Goal: Transaction & Acquisition: Purchase product/service

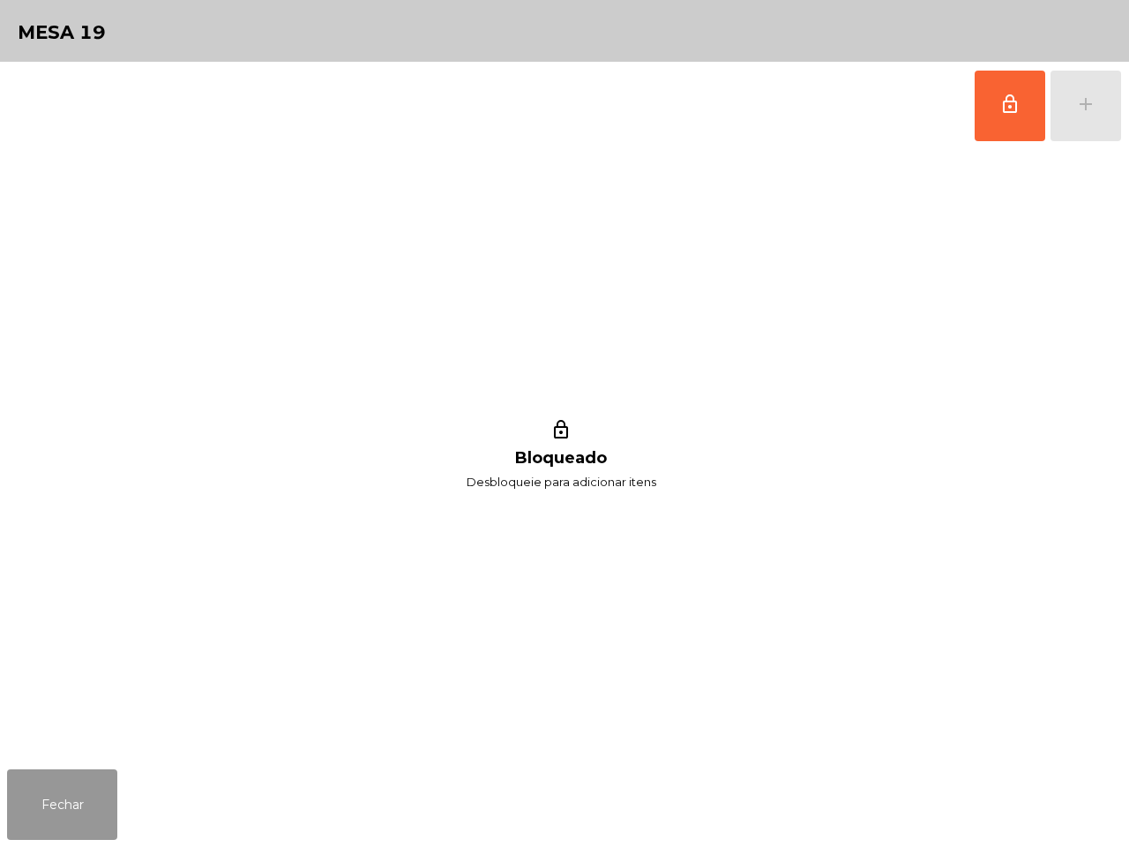
click at [72, 786] on button "Fechar" at bounding box center [62, 804] width 110 height 71
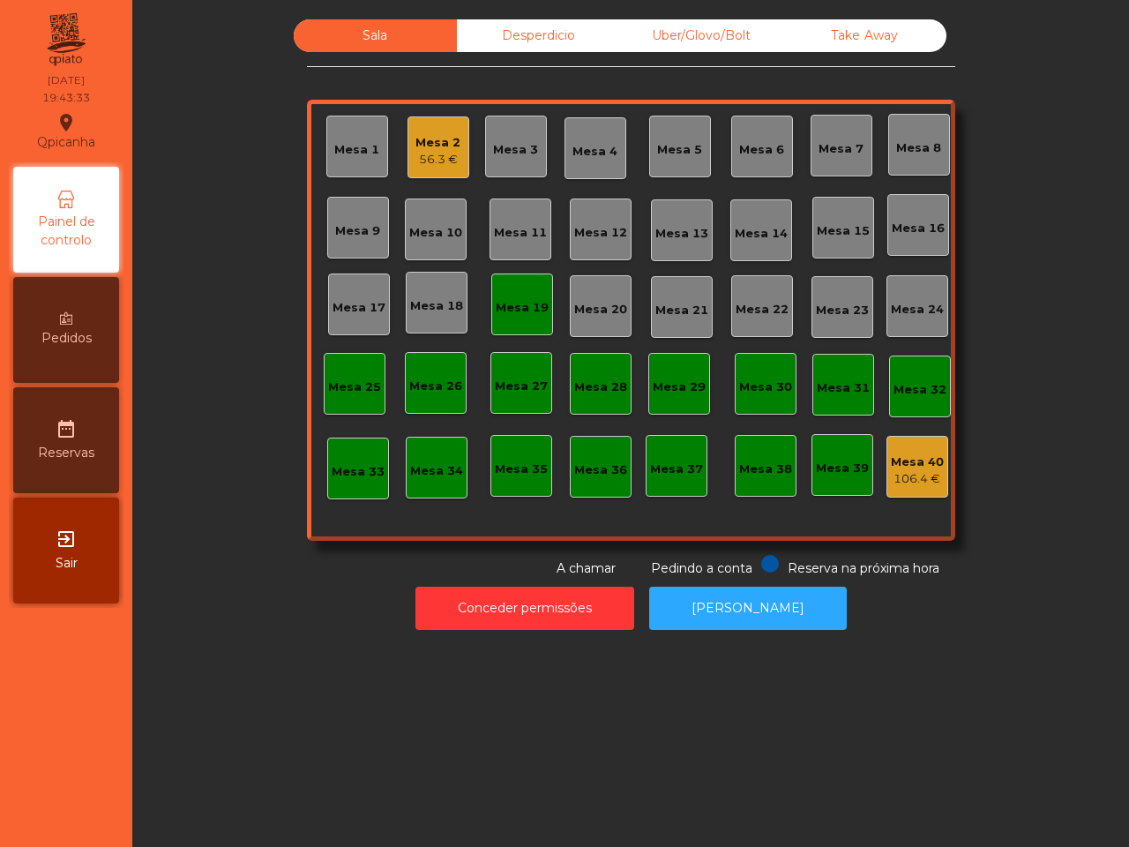
click at [424, 151] on div "56.3 €" at bounding box center [437, 160] width 45 height 18
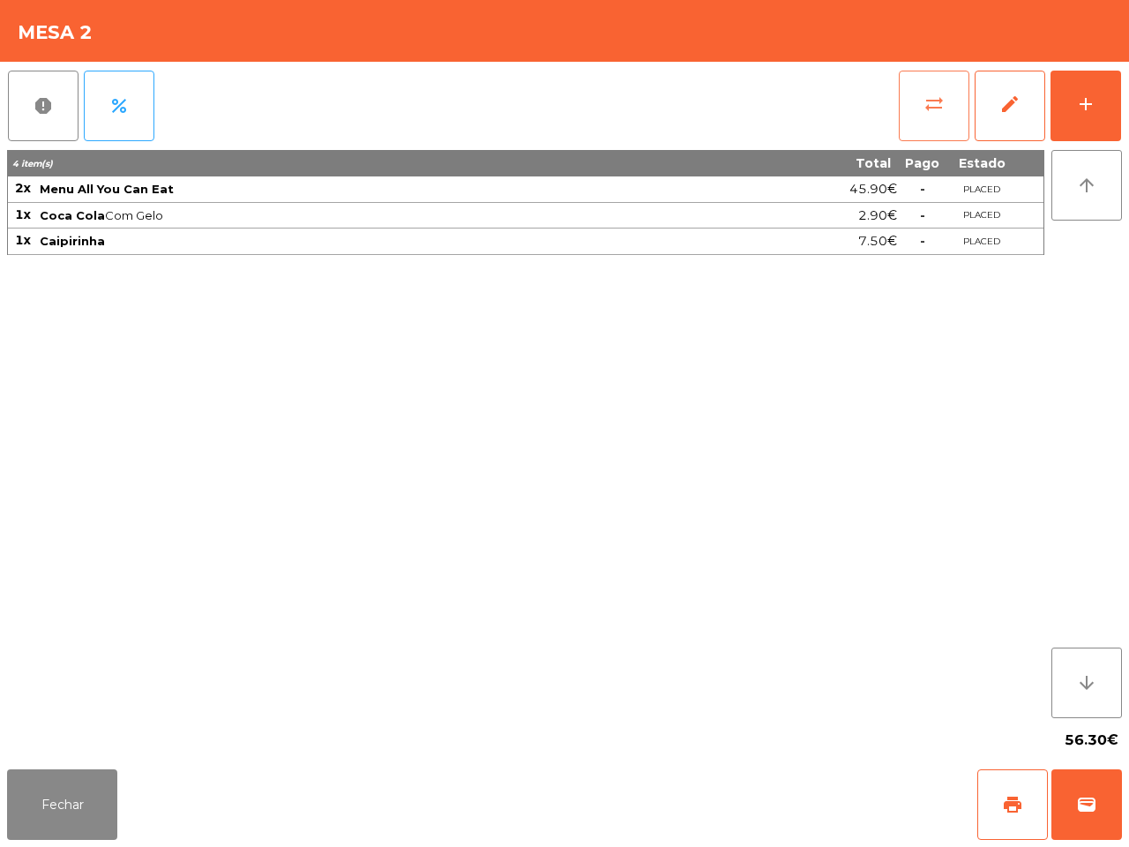
click at [922, 121] on button "sync_alt" at bounding box center [934, 106] width 71 height 71
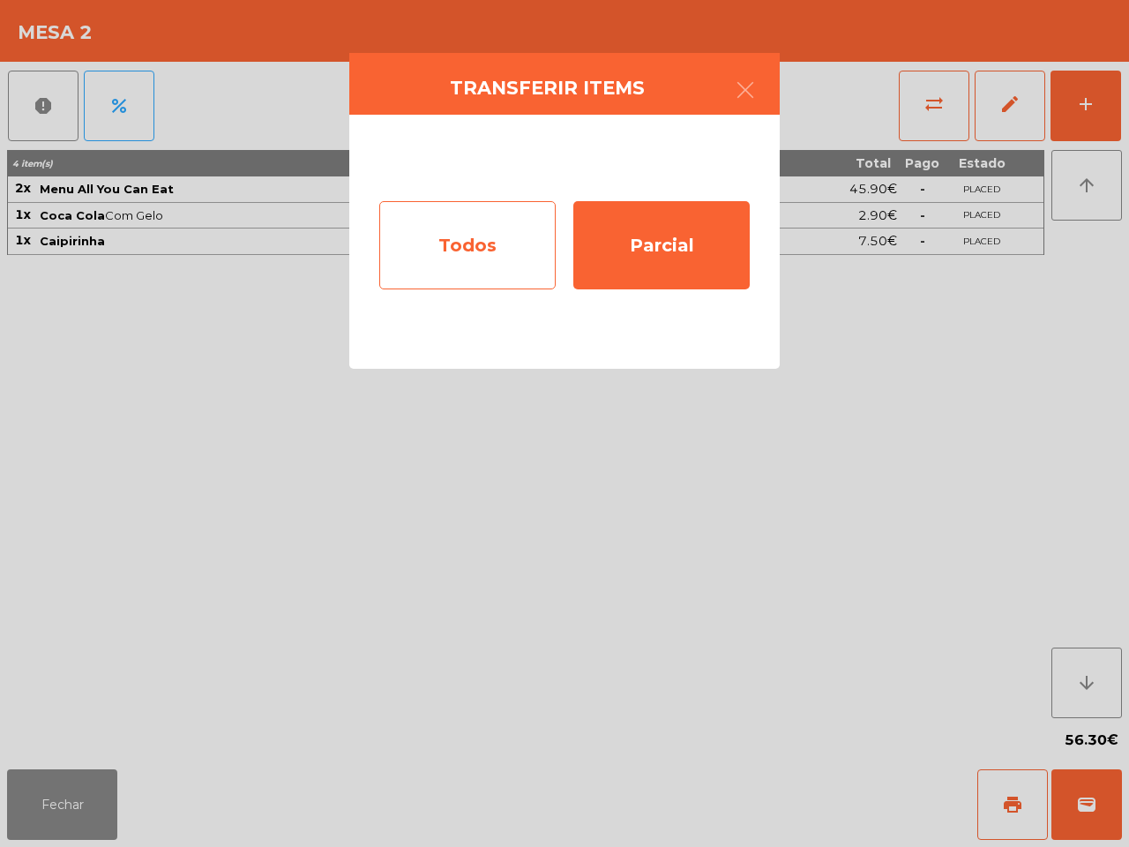
click at [520, 232] on div "Todos" at bounding box center [467, 245] width 176 height 88
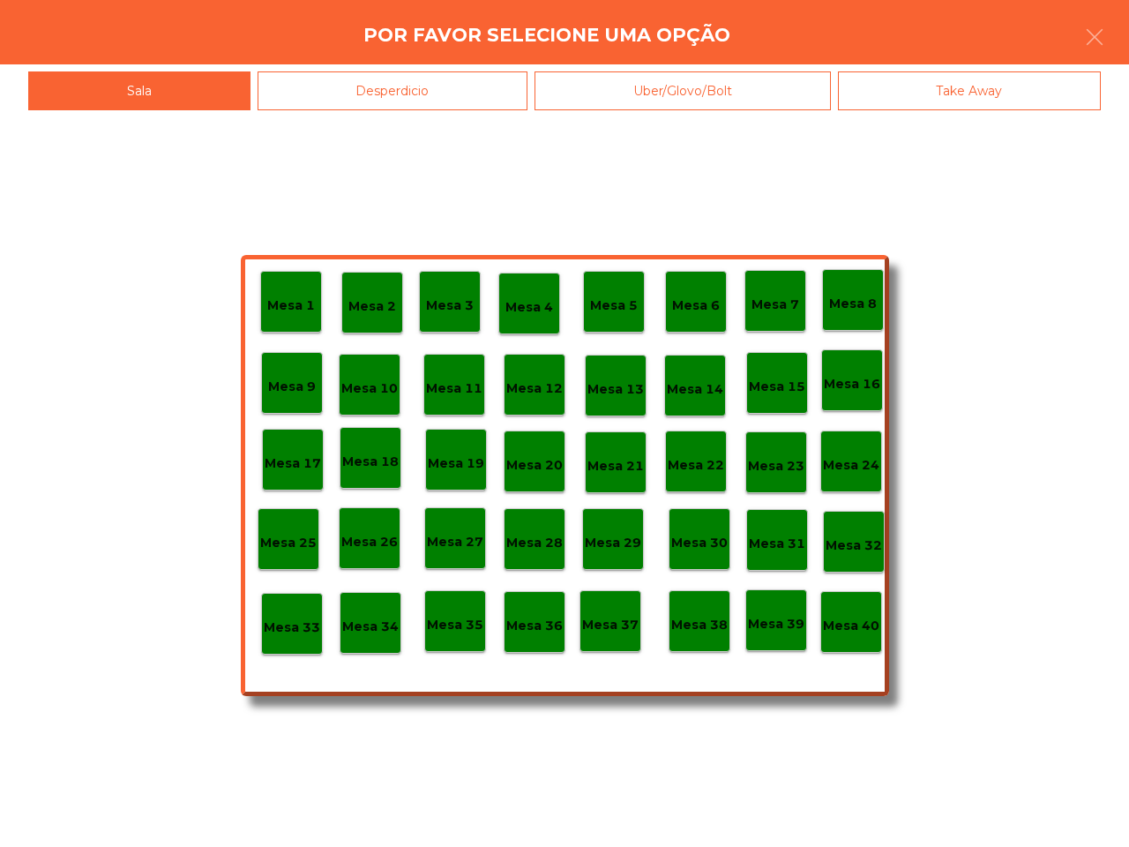
click at [459, 463] on p "Mesa 19" at bounding box center [456, 463] width 56 height 20
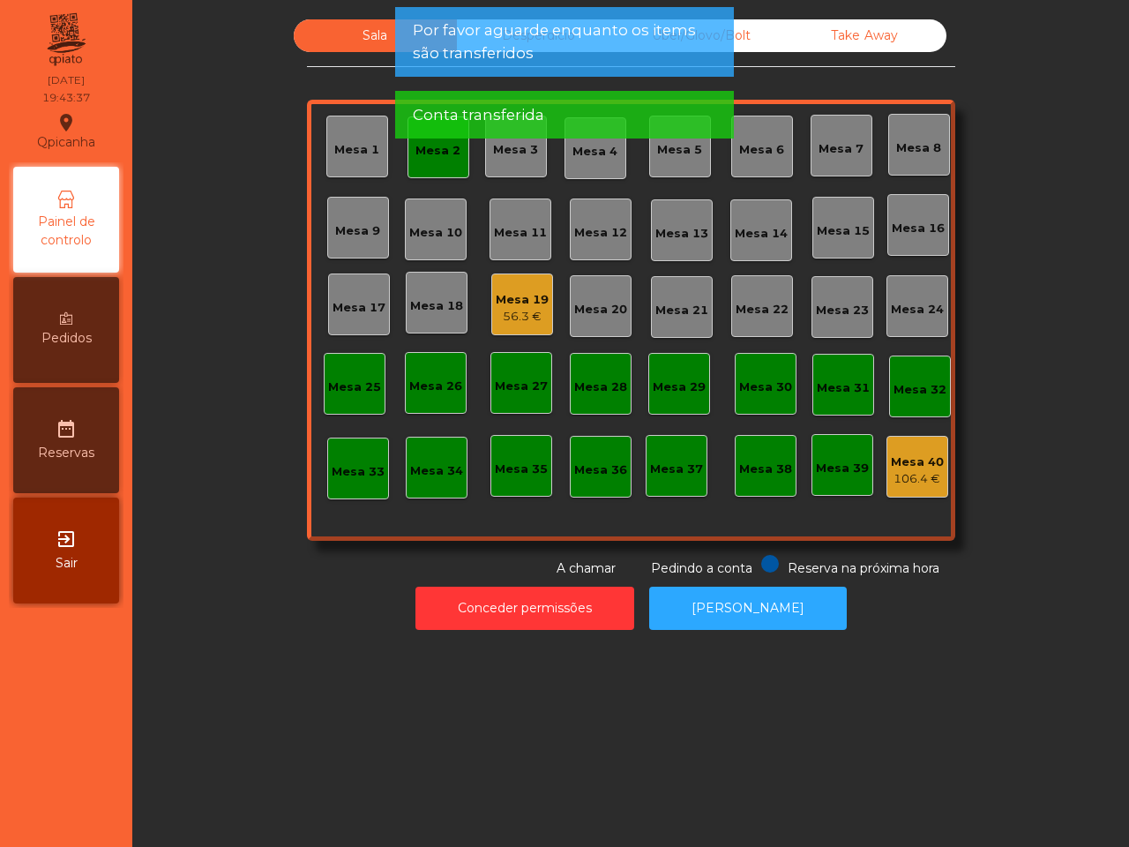
click at [442, 156] on div "Mesa 2" at bounding box center [437, 151] width 45 height 18
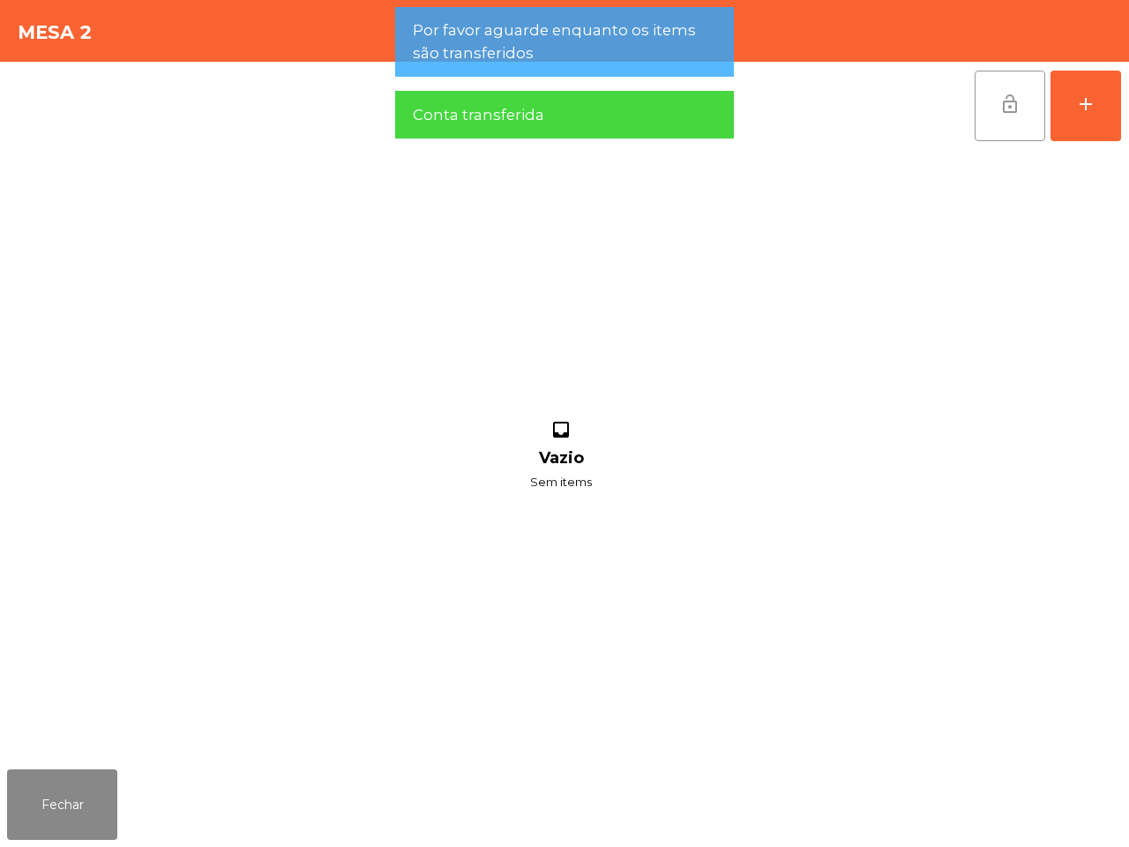
click at [1004, 103] on span "lock_open" at bounding box center [1009, 103] width 21 height 21
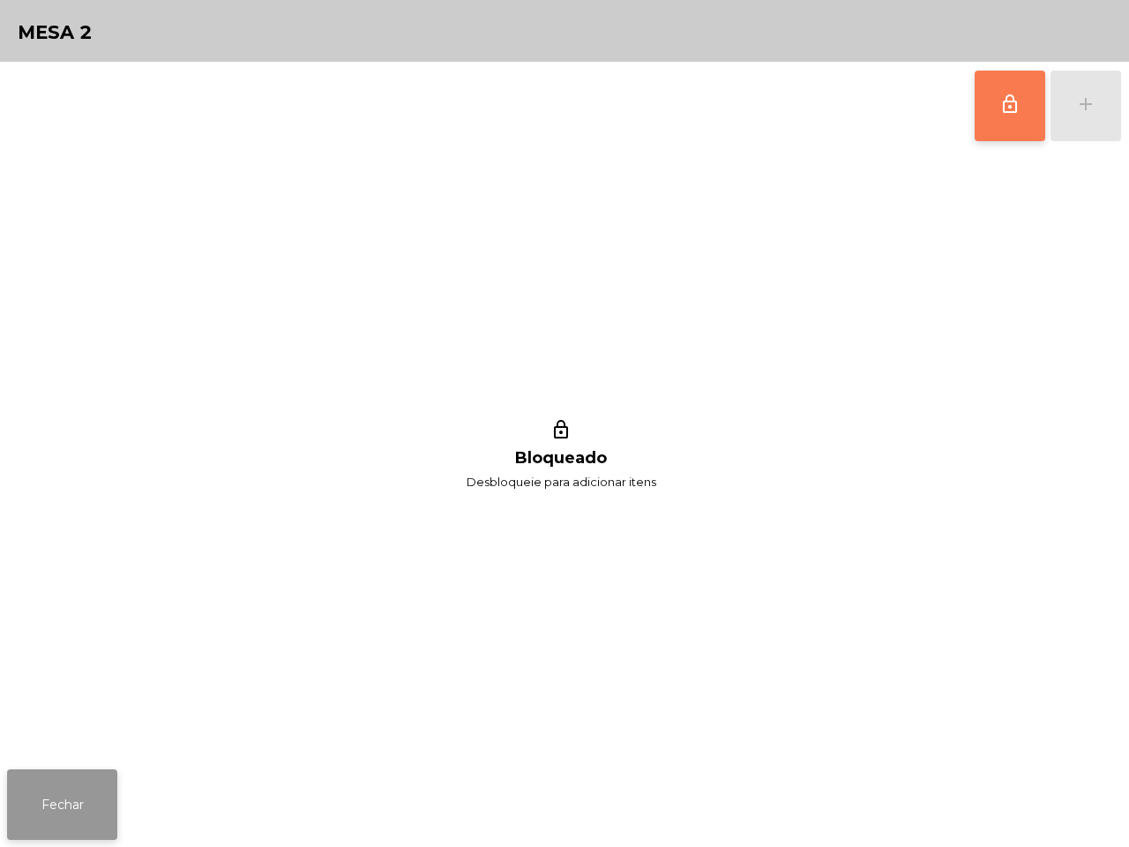
click at [60, 796] on button "Fechar" at bounding box center [62, 804] width 110 height 71
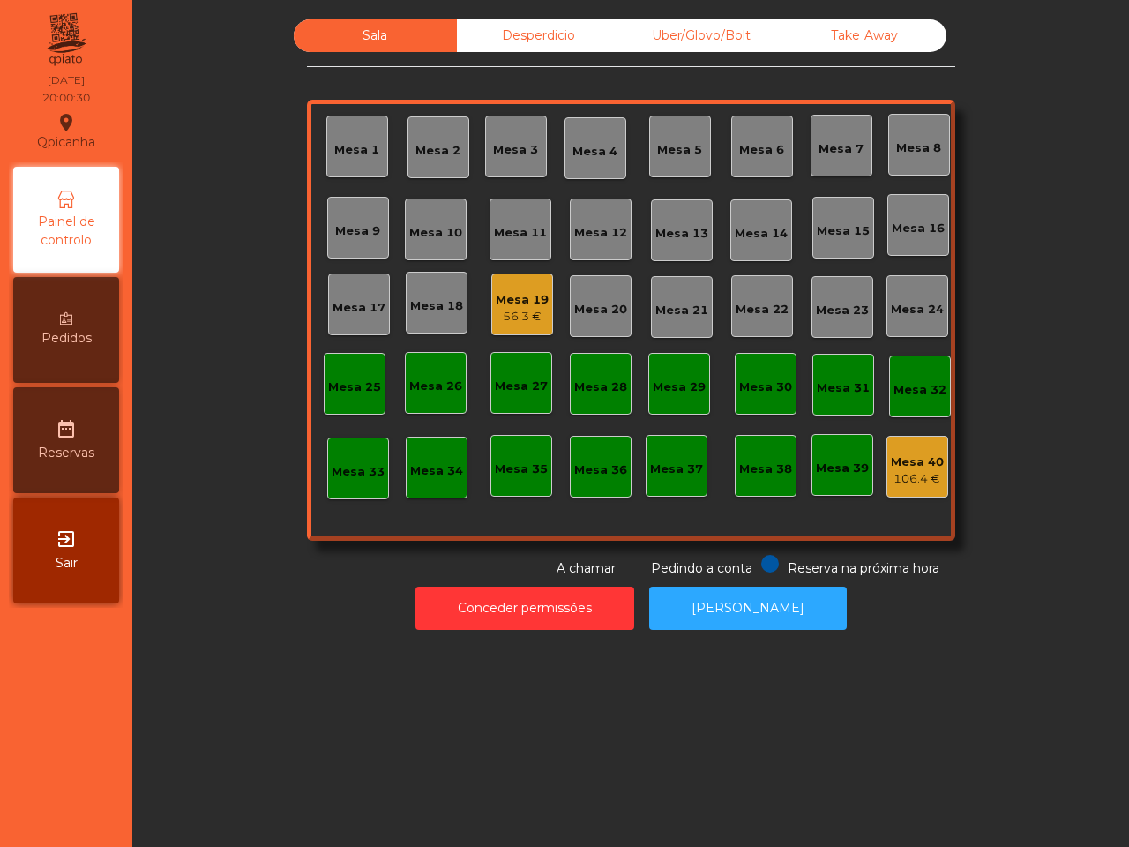
click at [843, 49] on div "Take Away" at bounding box center [864, 35] width 163 height 33
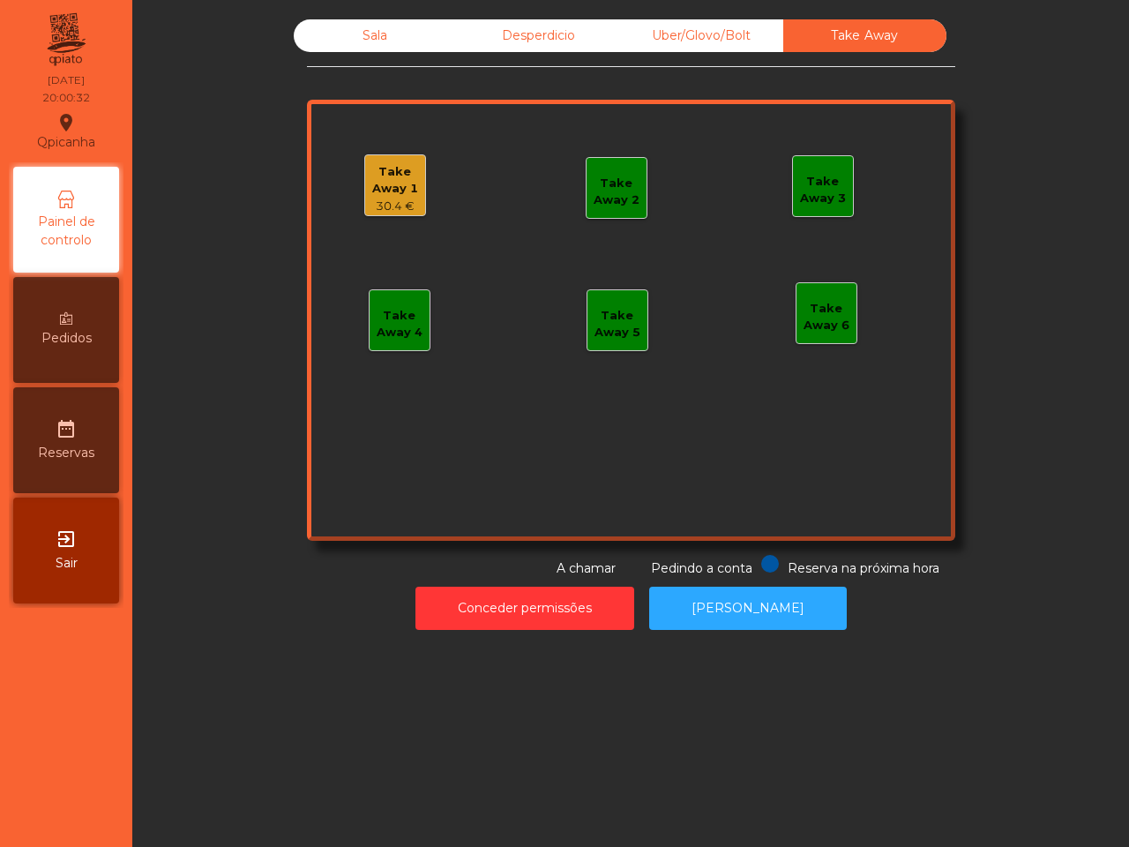
click at [402, 188] on div "Take Away 1" at bounding box center [395, 180] width 60 height 34
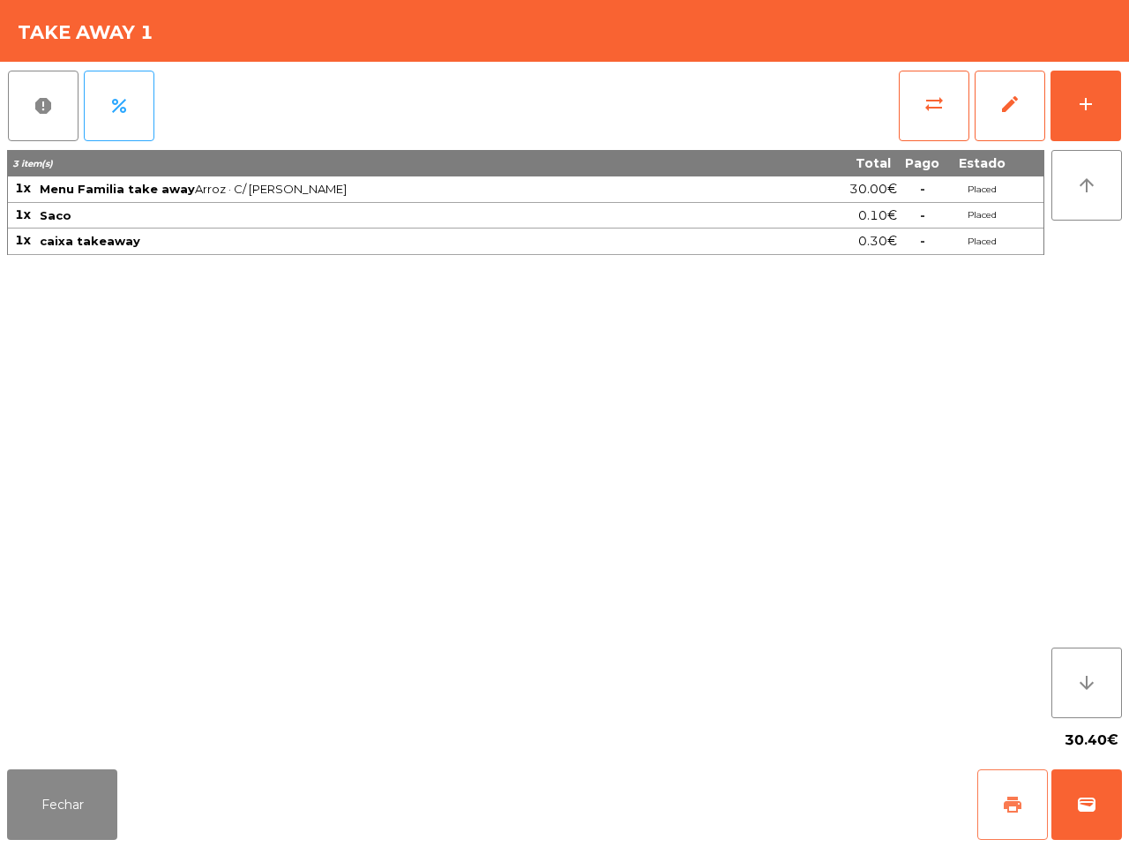
click at [1002, 799] on span "print" at bounding box center [1012, 804] width 21 height 21
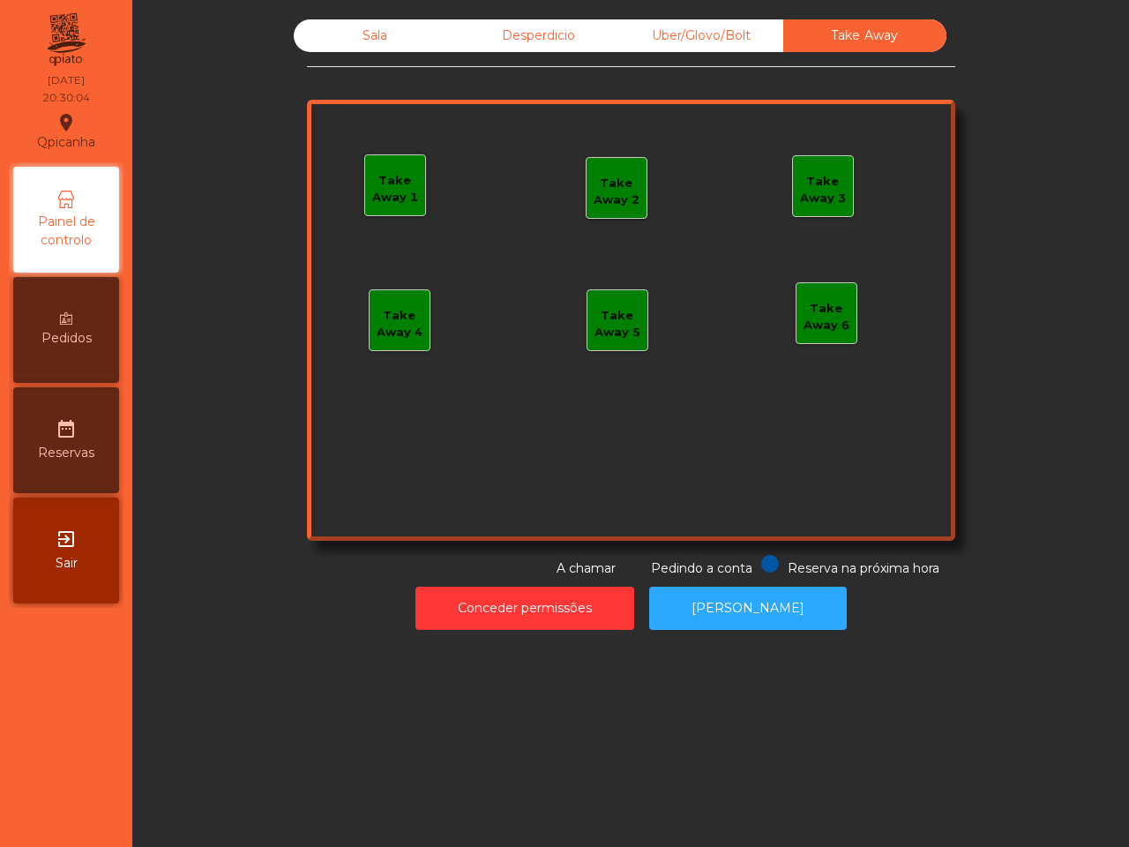
click at [975, 817] on div "Sala Desperdicio Uber/Glovo/Bolt Take Away Take Away 1 Take Away 2 Take Away 3 …" at bounding box center [630, 423] width 997 height 847
click at [677, 40] on div "Uber/Glovo/Bolt" at bounding box center [701, 35] width 163 height 33
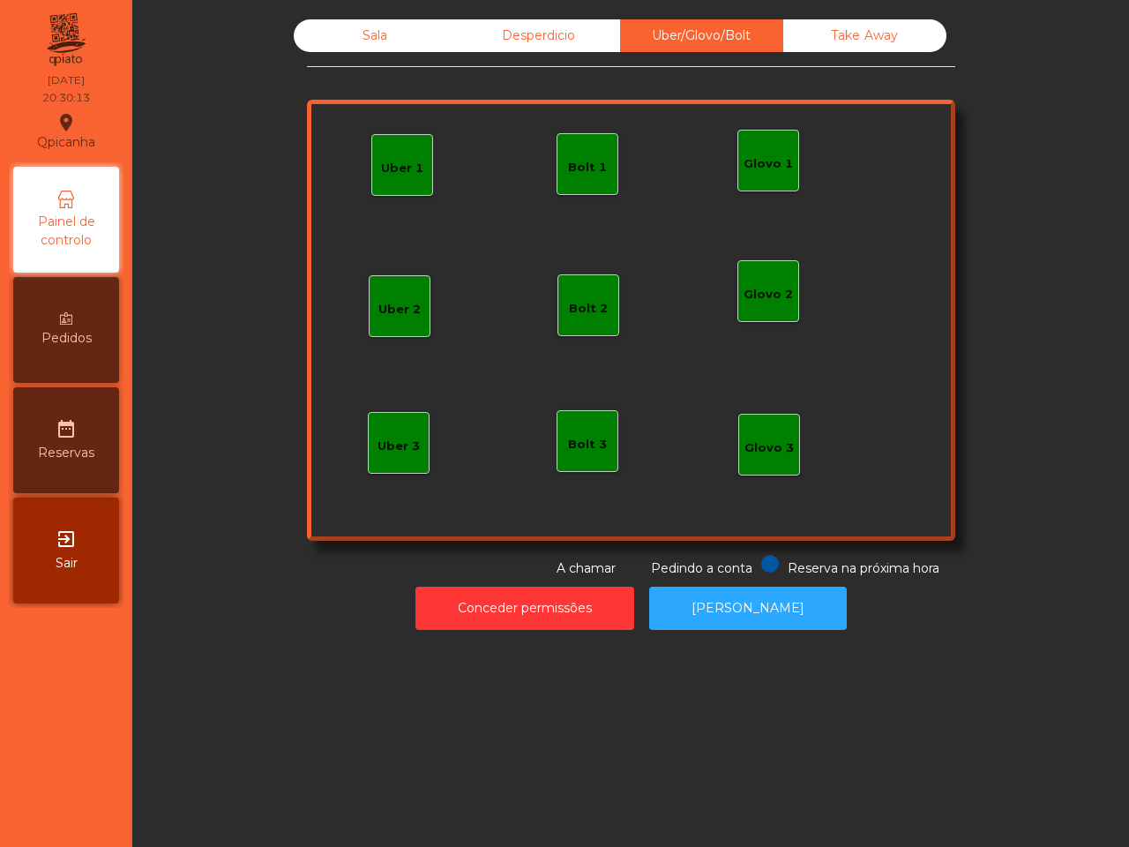
click at [415, 182] on div "Uber 1" at bounding box center [402, 165] width 62 height 62
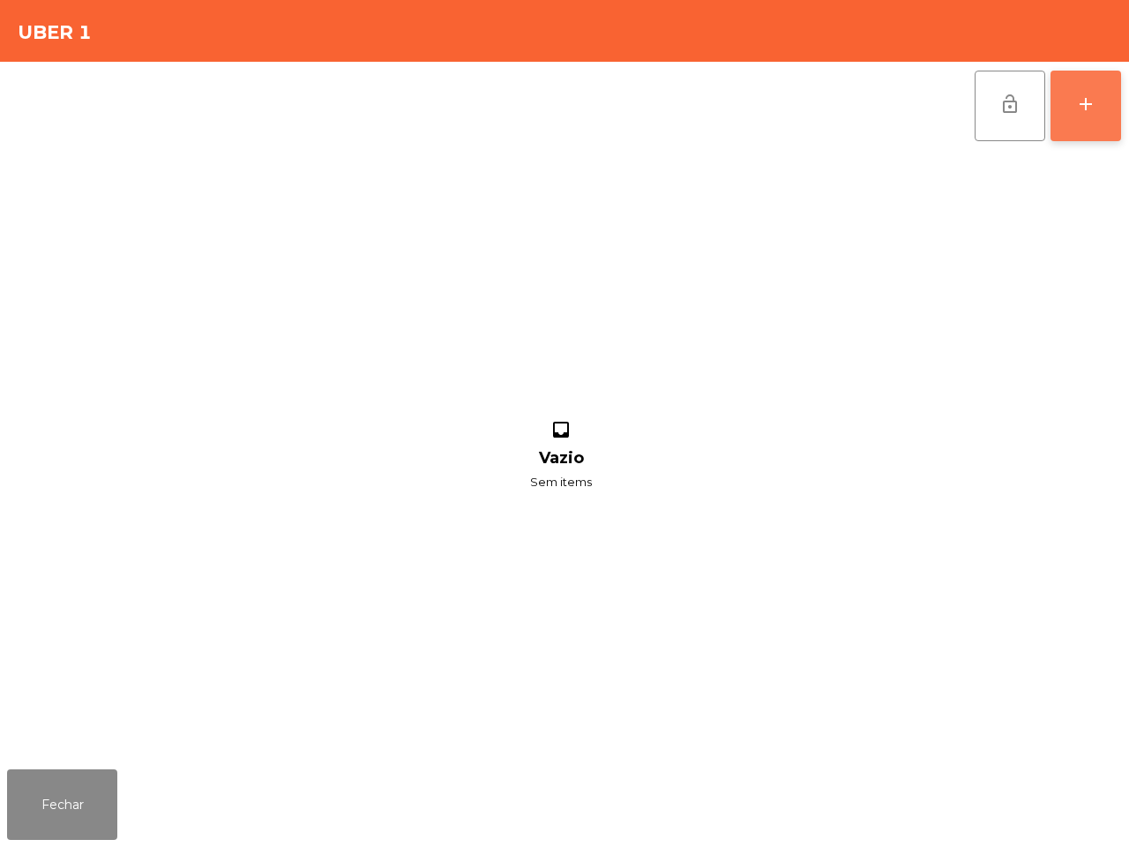
click at [1073, 113] on button "add" at bounding box center [1085, 106] width 71 height 71
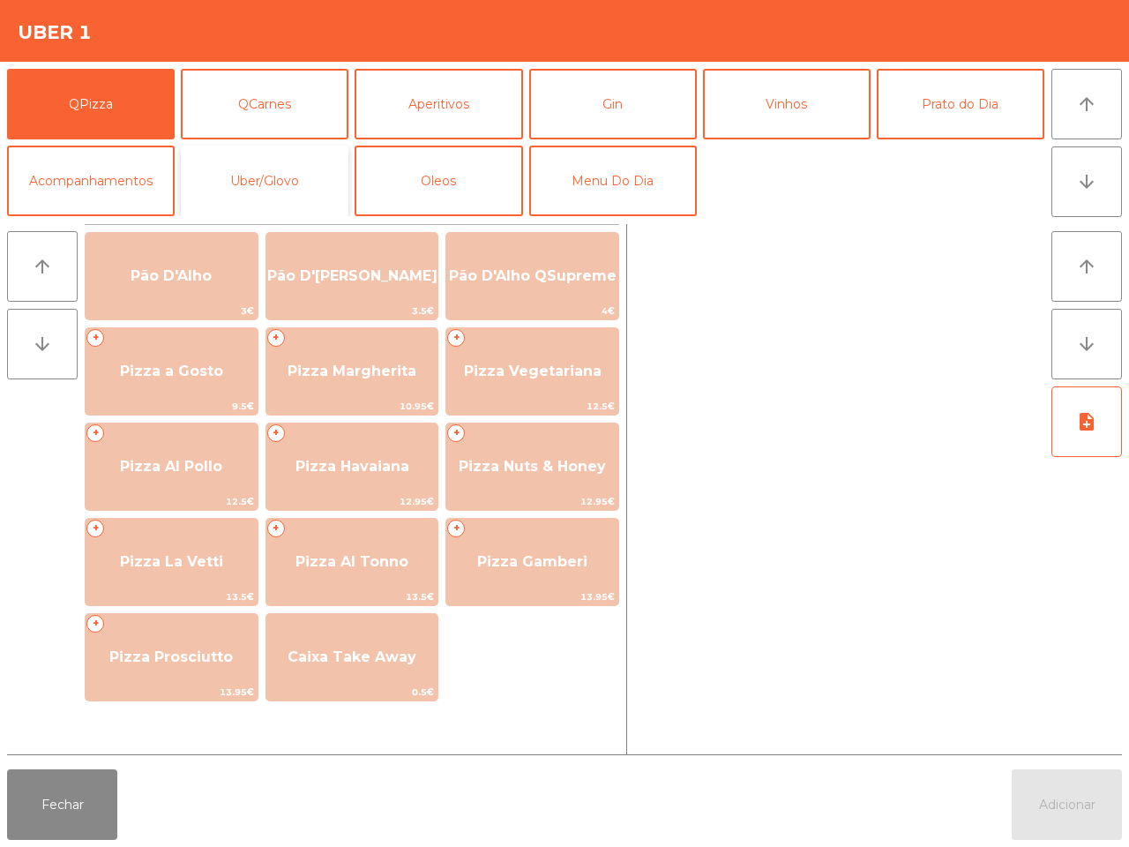
click at [258, 187] on button "Uber/Glovo" at bounding box center [265, 181] width 168 height 71
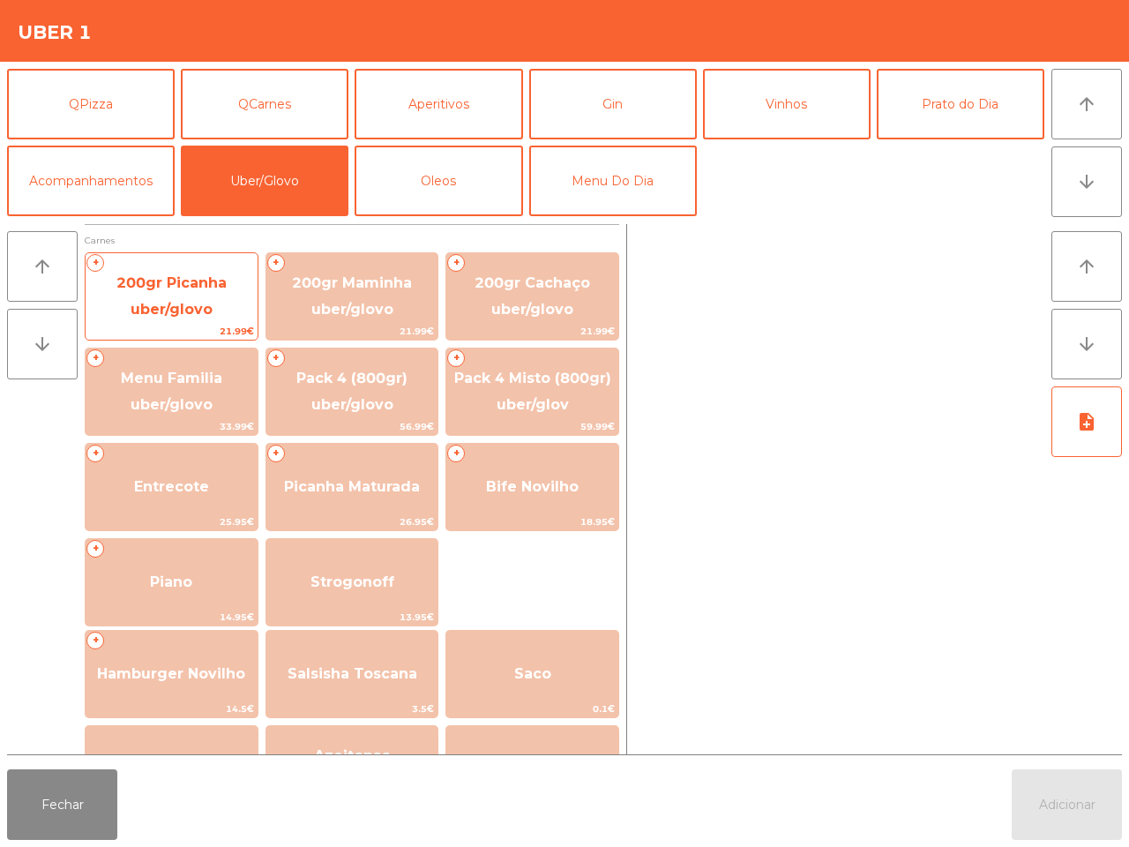
click at [152, 275] on span "200gr Picanha uber/glovo" at bounding box center [171, 295] width 110 height 43
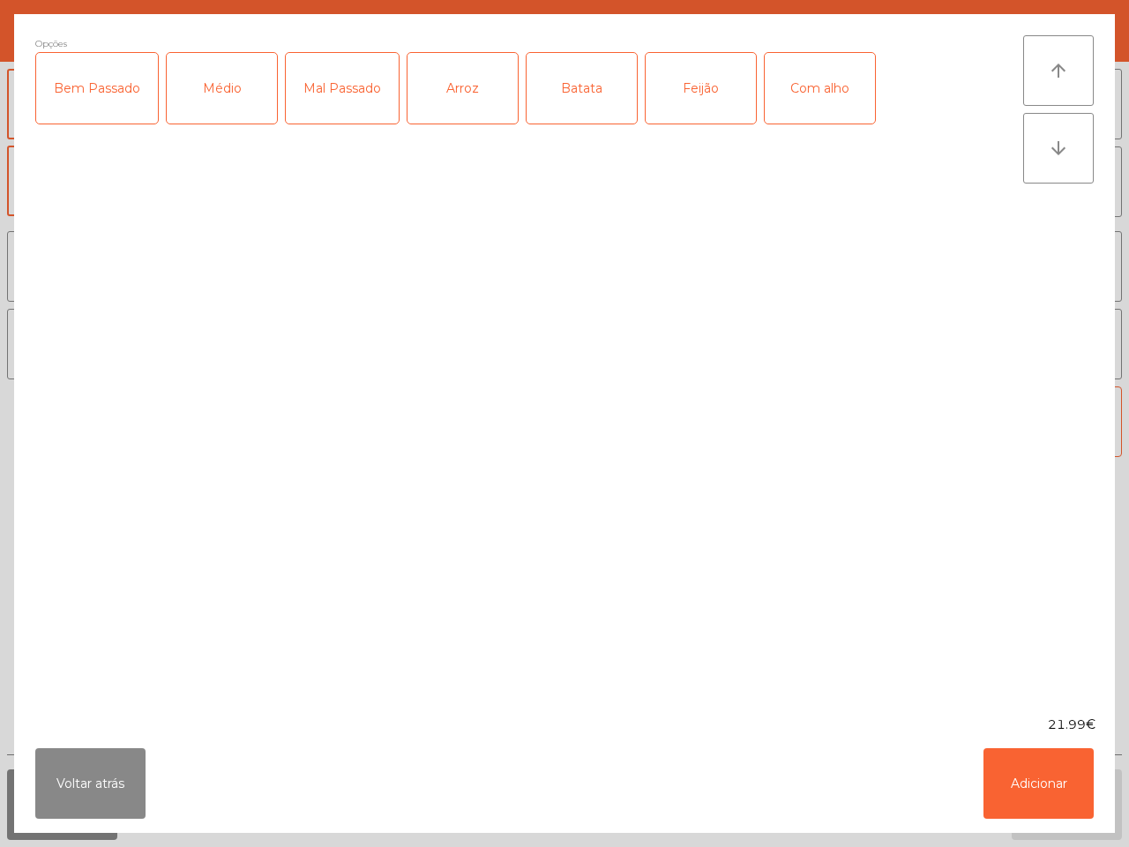
click at [216, 72] on div "Médio" at bounding box center [222, 88] width 110 height 71
click at [833, 97] on div "Com alho" at bounding box center [820, 88] width 110 height 71
click at [464, 107] on div "Arroz" at bounding box center [462, 88] width 110 height 71
click at [569, 93] on div "Batata" at bounding box center [581, 88] width 110 height 71
click at [1065, 799] on button "Adicionar" at bounding box center [1038, 783] width 110 height 71
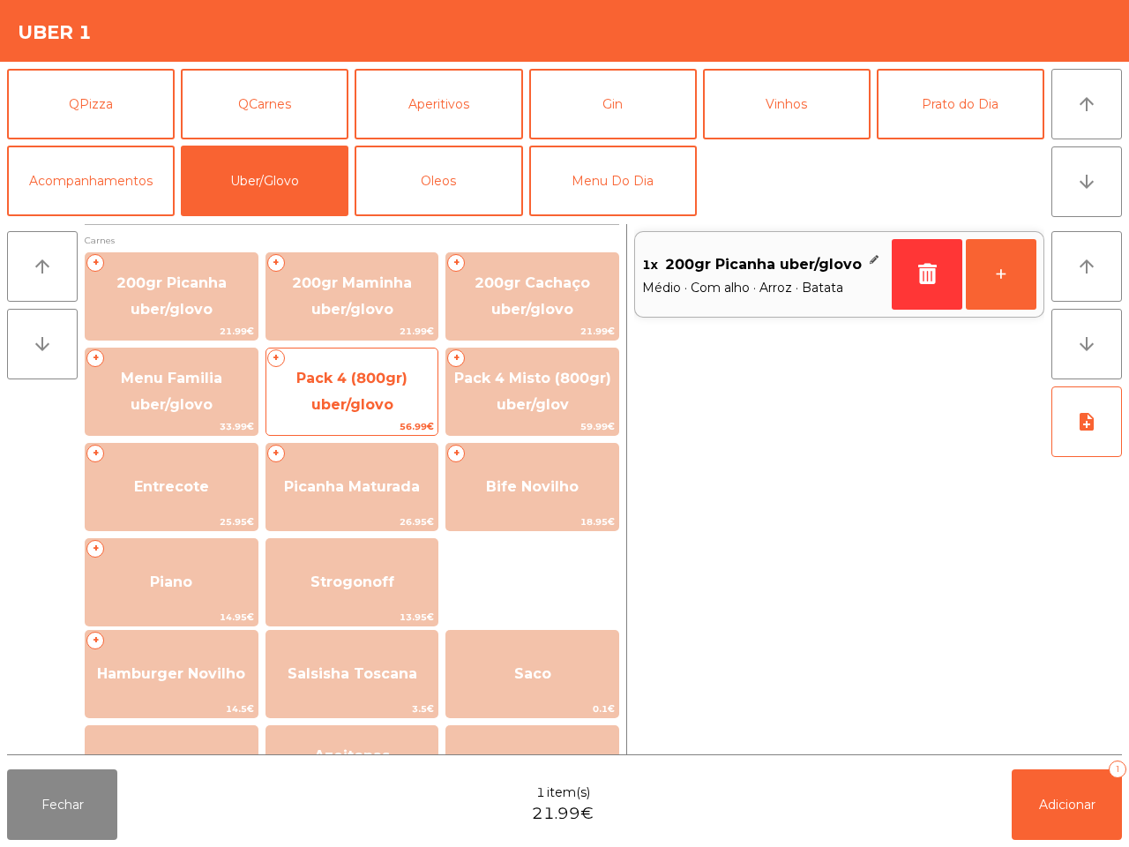
click at [390, 399] on span "Pack 4 (800gr) uber/glovo" at bounding box center [351, 391] width 111 height 43
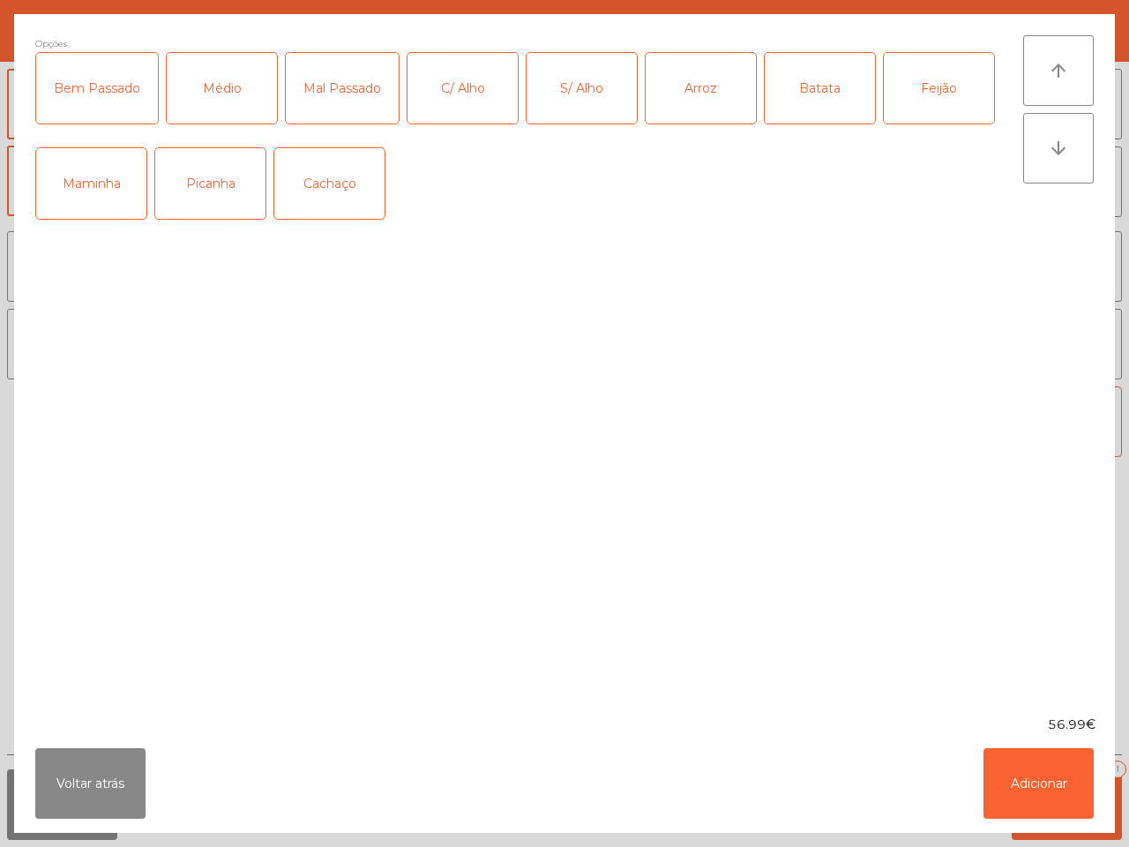
click at [216, 185] on div "Picanha" at bounding box center [210, 183] width 110 height 71
click at [213, 88] on div "Médio" at bounding box center [222, 88] width 110 height 71
click at [455, 99] on div "C/ Alho" at bounding box center [462, 88] width 110 height 71
click at [689, 106] on div "Arroz" at bounding box center [701, 88] width 110 height 71
click at [774, 106] on div "Batata" at bounding box center [820, 88] width 110 height 71
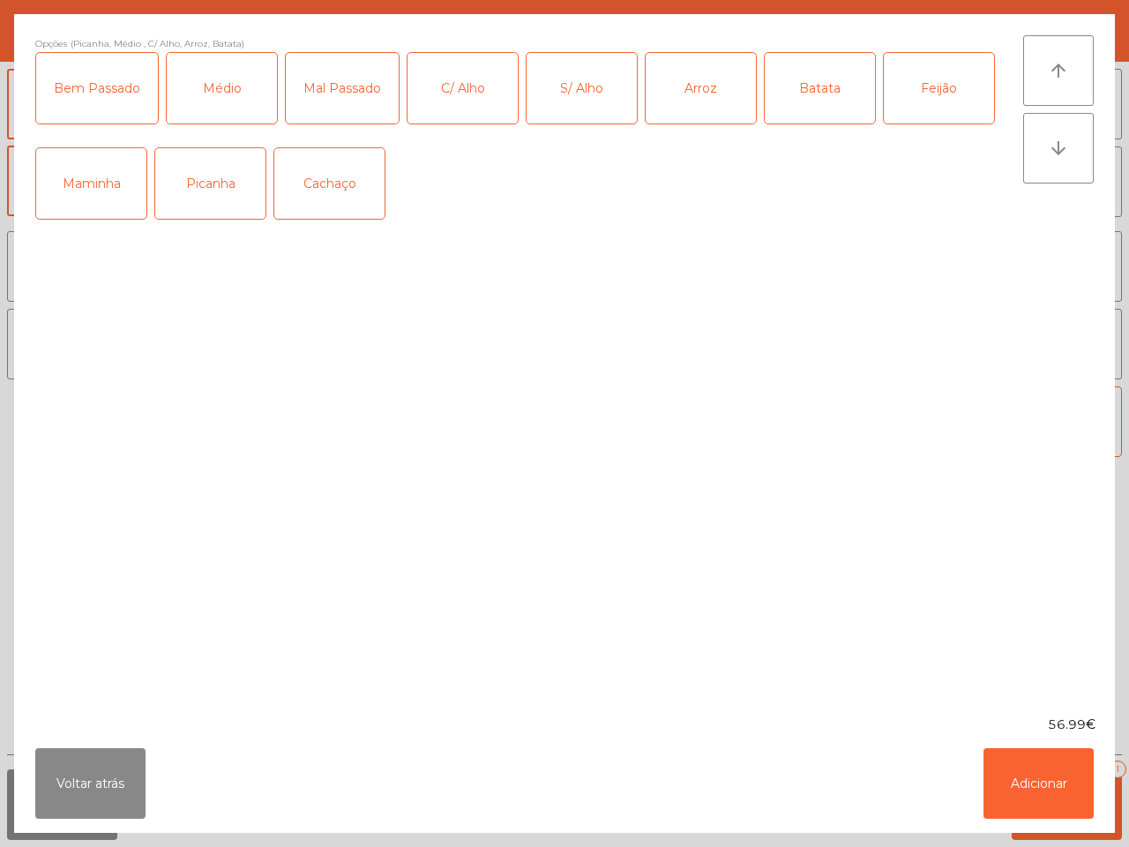
click at [939, 97] on div "Feijão" at bounding box center [939, 88] width 110 height 71
click at [1033, 792] on button "Adicionar" at bounding box center [1038, 783] width 110 height 71
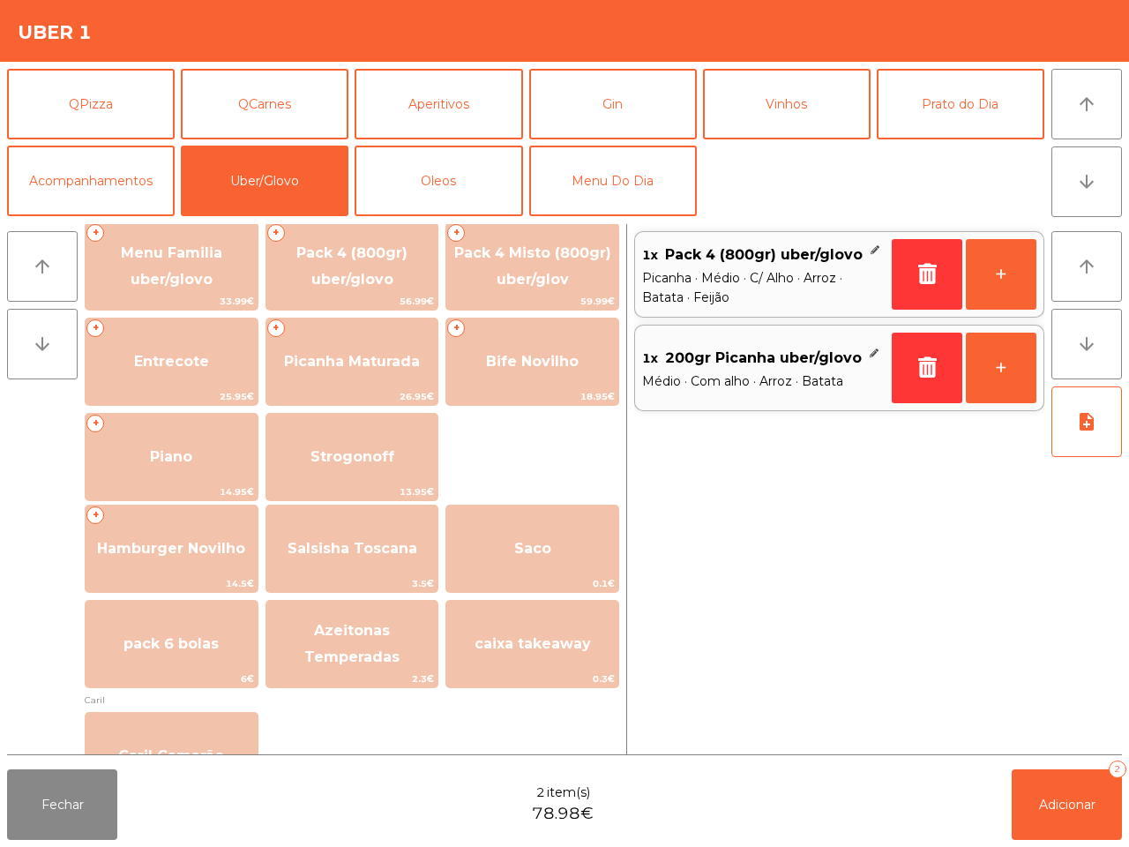
scroll to position [331, 0]
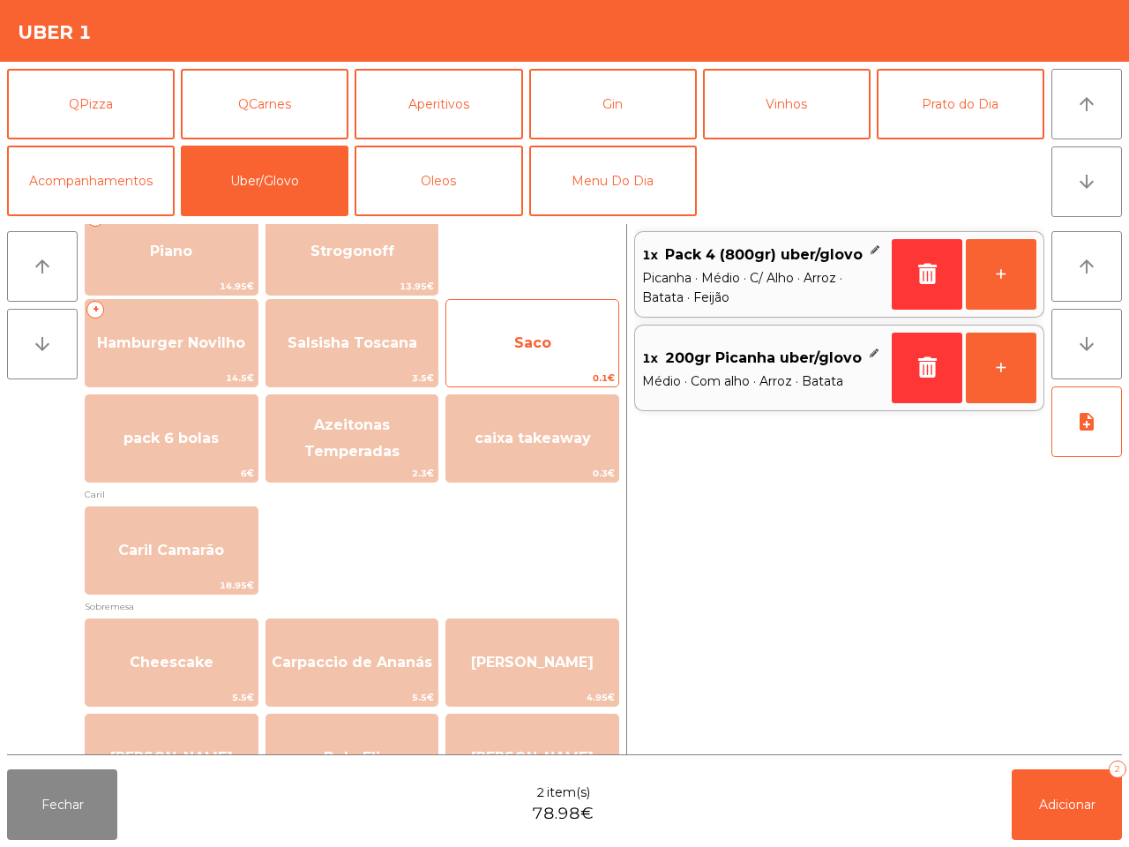
click at [600, 359] on span "Saco" at bounding box center [532, 343] width 172 height 48
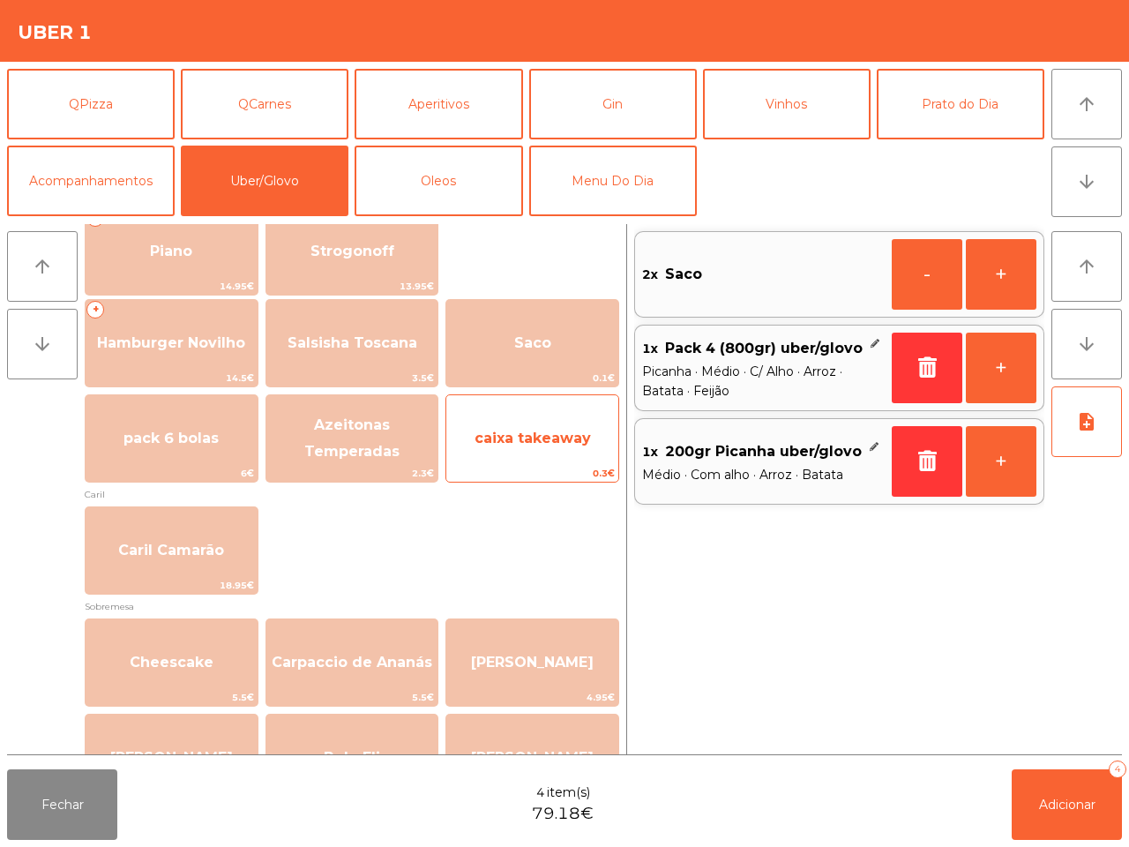
click at [558, 444] on span "caixa takeaway" at bounding box center [532, 437] width 116 height 17
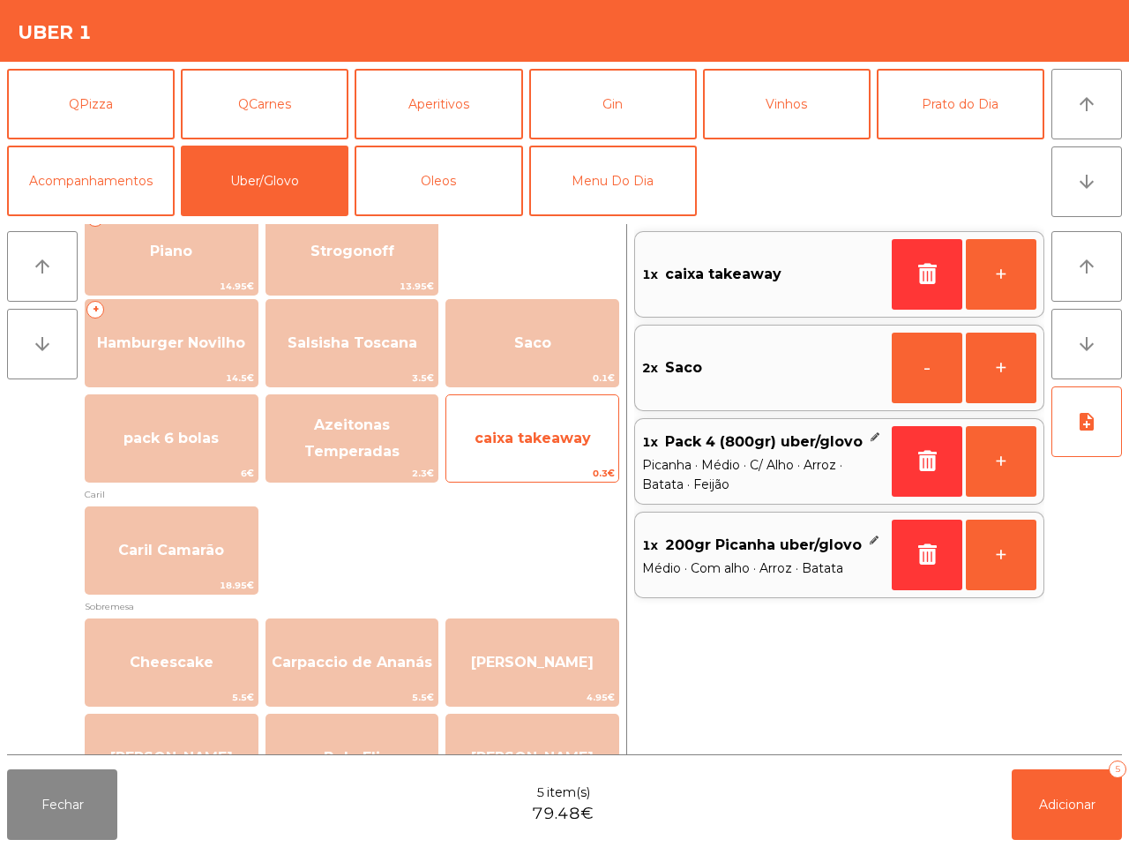
click at [558, 444] on span "caixa takeaway" at bounding box center [532, 437] width 116 height 17
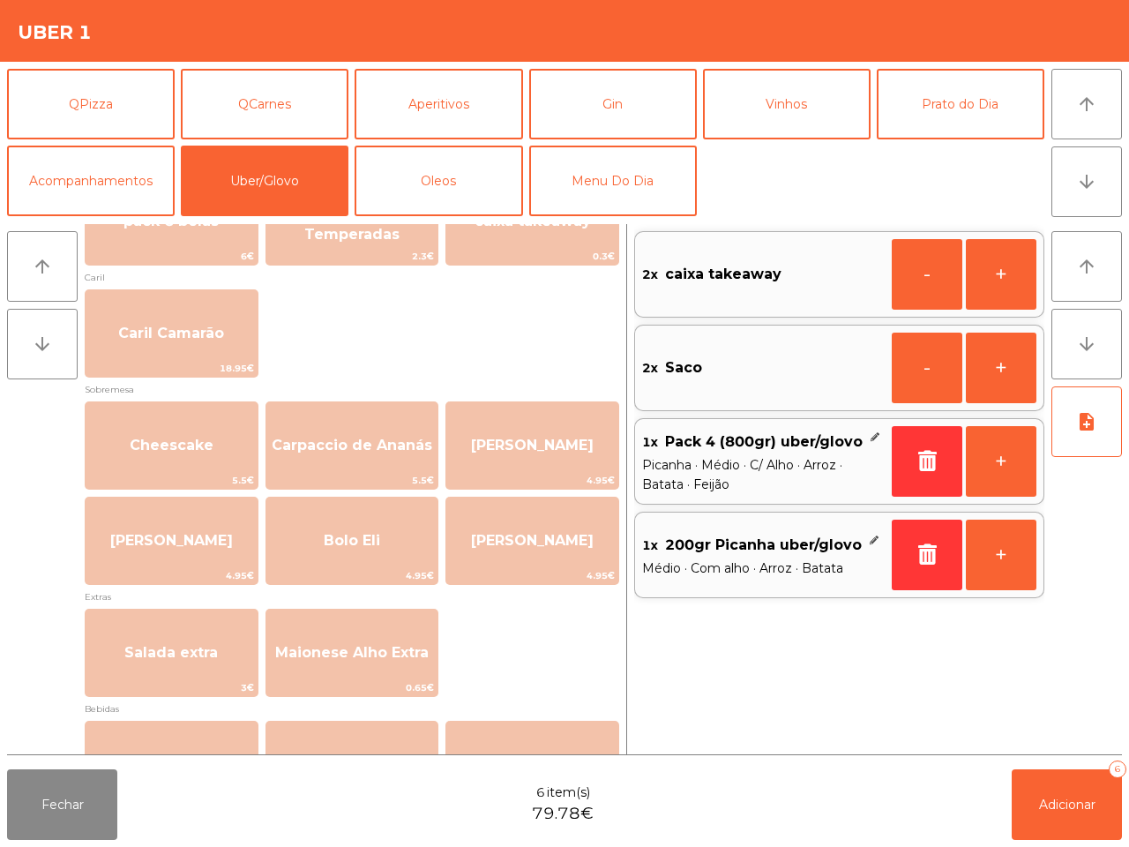
scroll to position [551, 0]
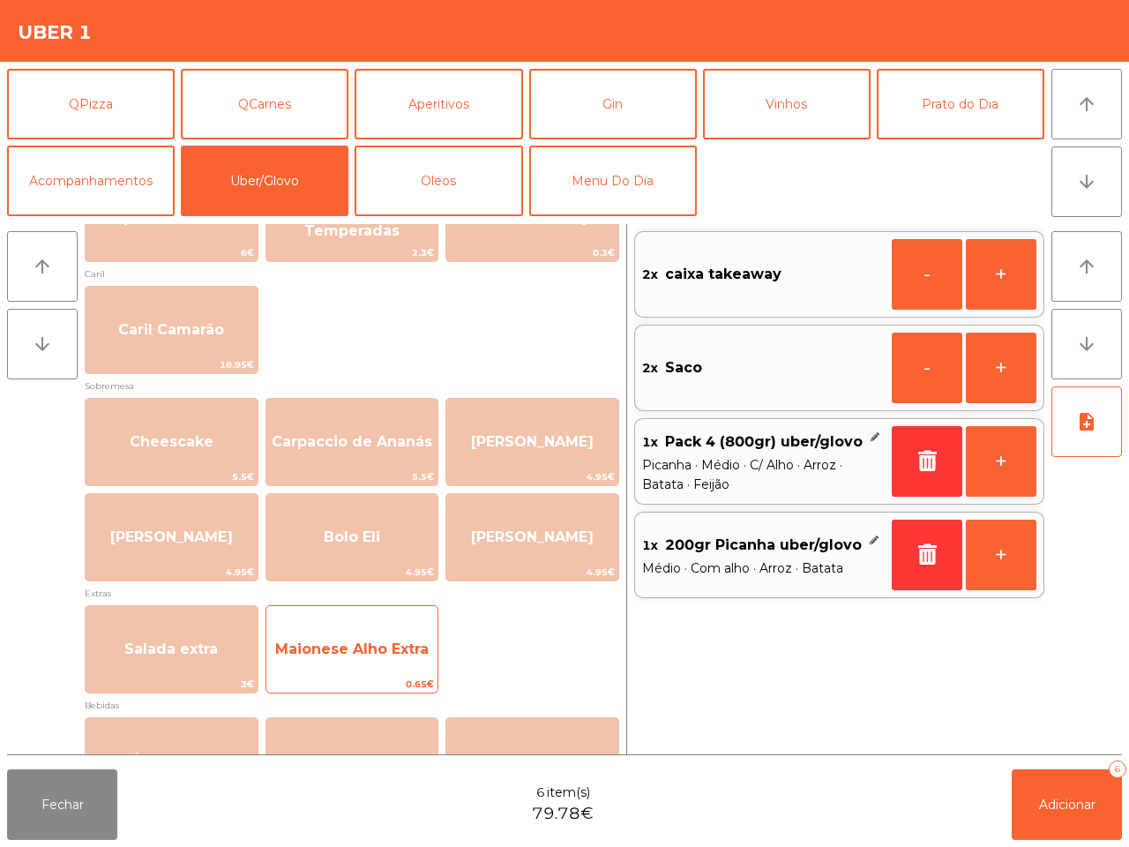
click at [408, 631] on span "Maionese Alho Extra" at bounding box center [352, 649] width 172 height 48
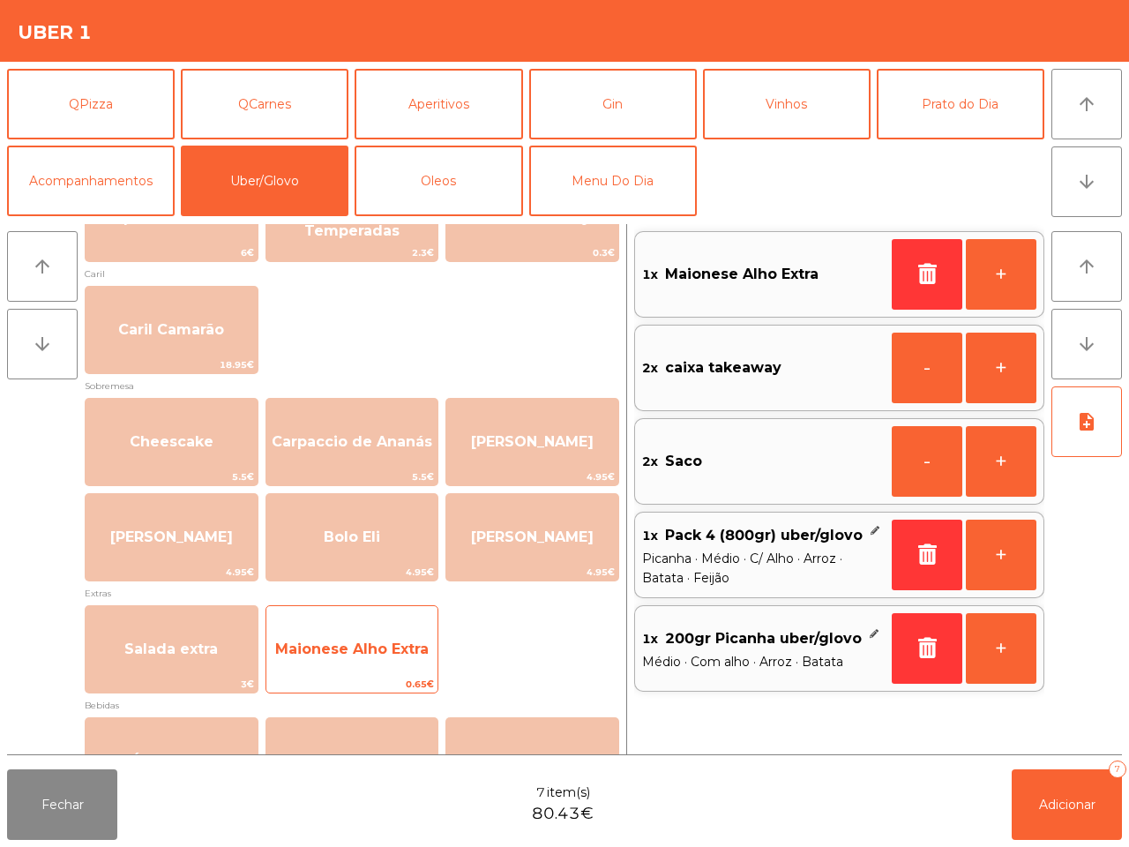
click at [408, 631] on span "Maionese Alho Extra" at bounding box center [352, 649] width 172 height 48
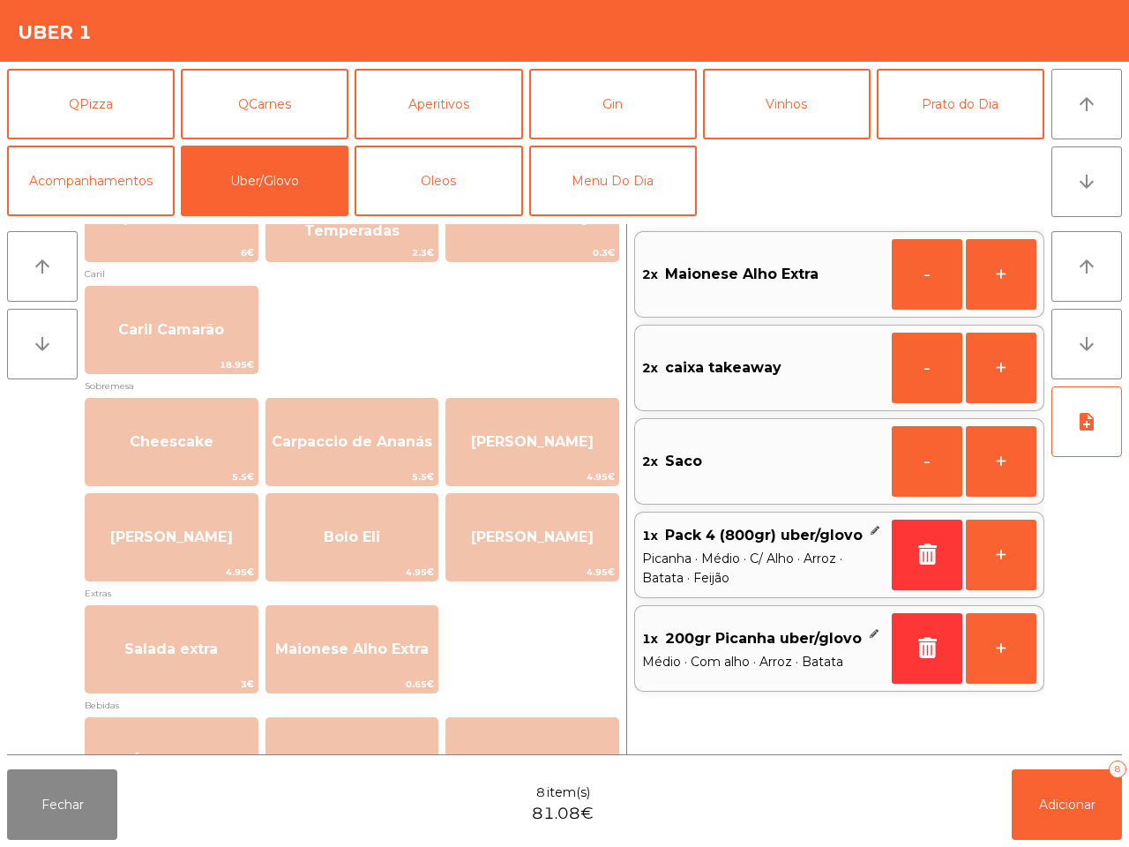
scroll to position [0, 0]
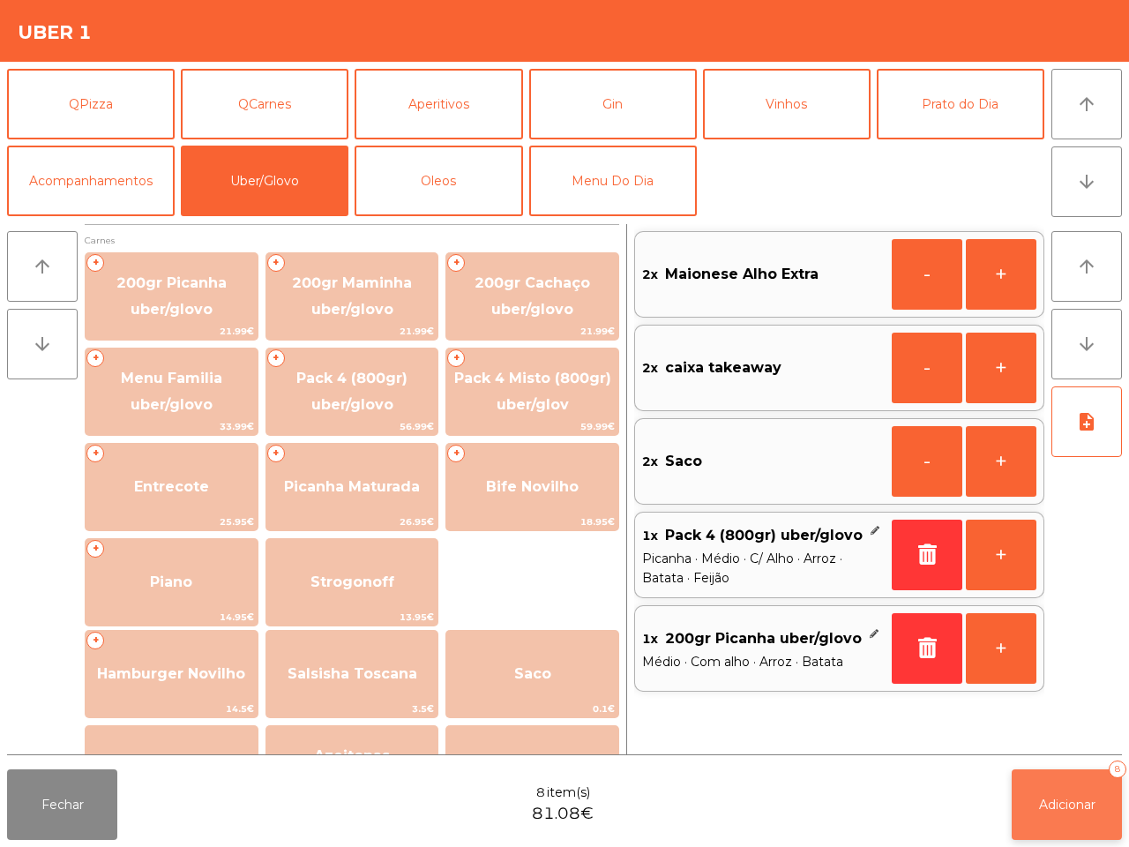
click at [1054, 791] on button "Adicionar 8" at bounding box center [1067, 804] width 110 height 71
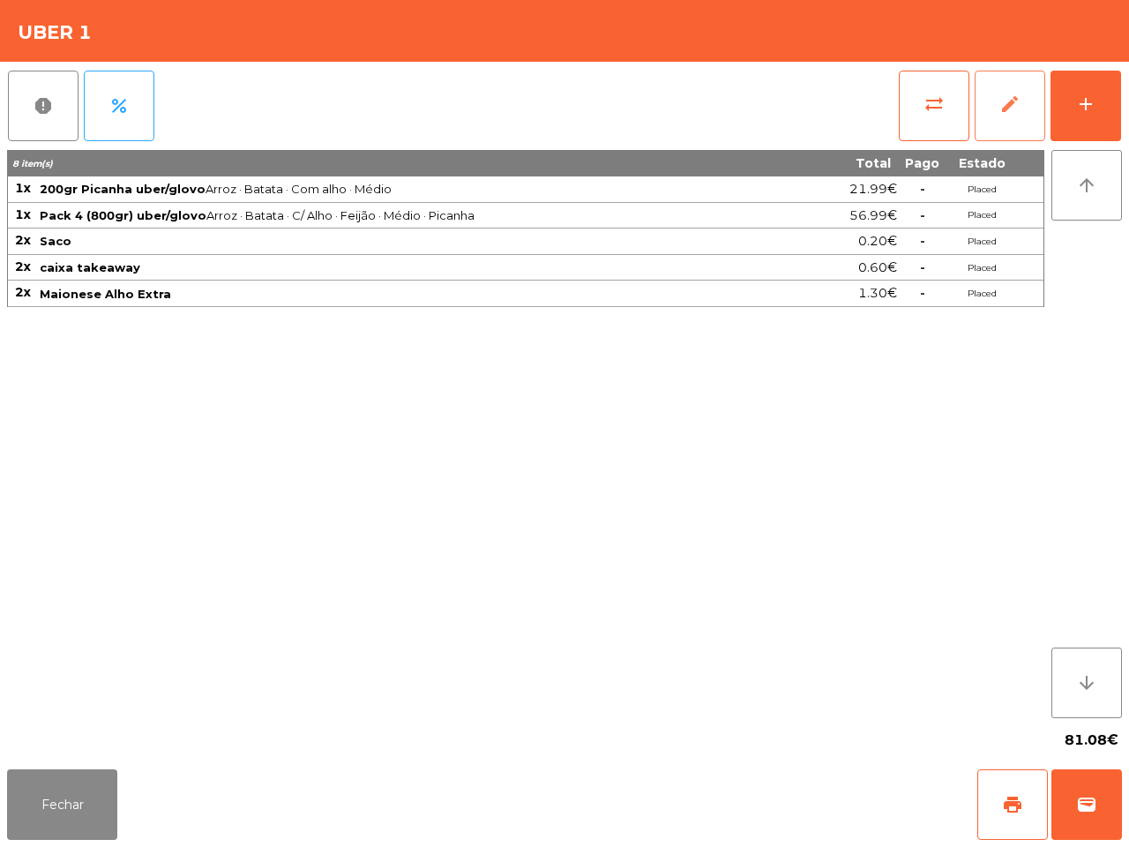
click at [1008, 103] on span "edit" at bounding box center [1009, 103] width 21 height 21
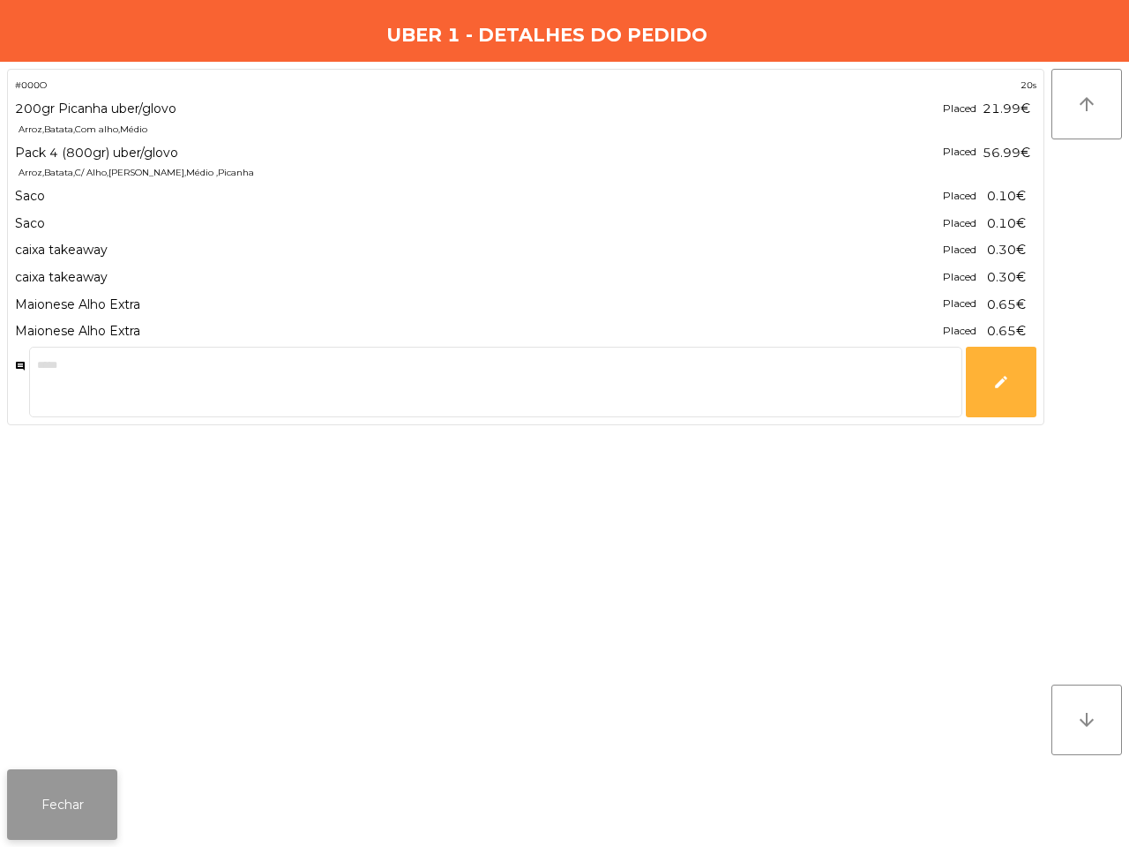
click at [26, 804] on button "Fechar" at bounding box center [62, 804] width 110 height 71
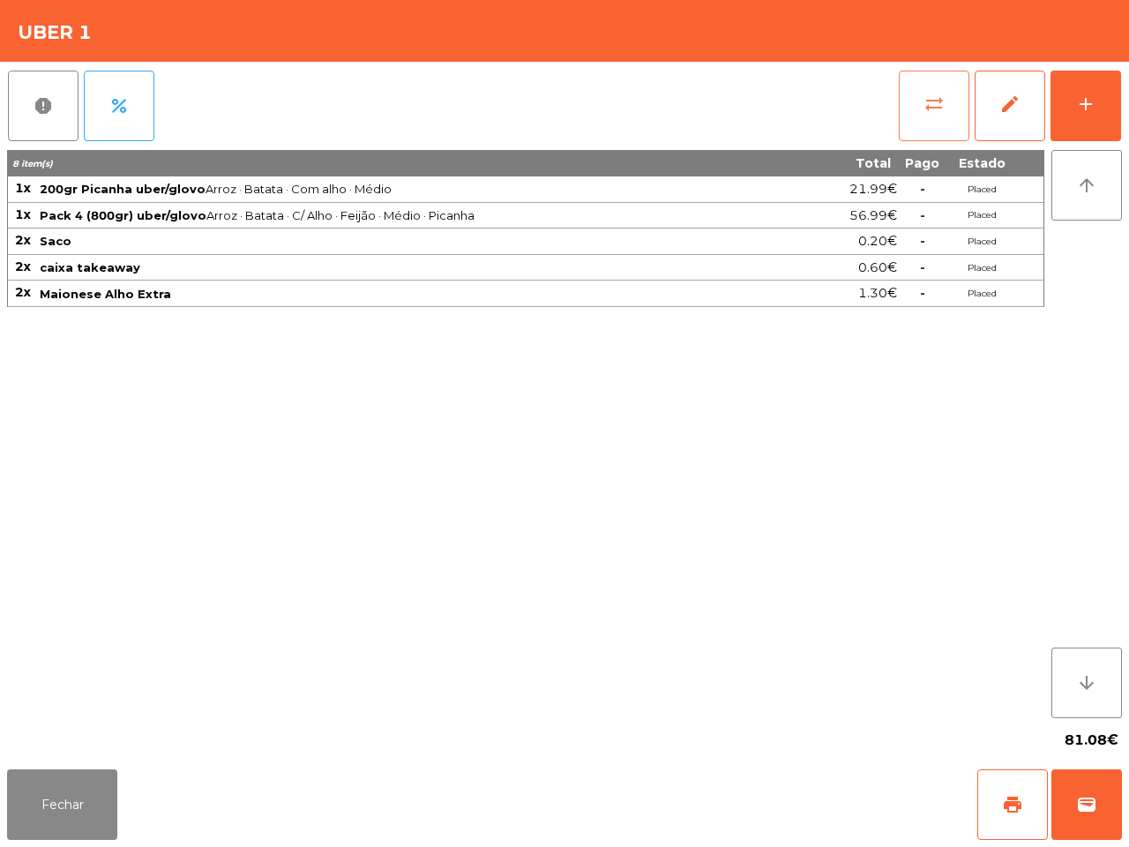
click at [935, 107] on span "sync_alt" at bounding box center [933, 103] width 21 height 21
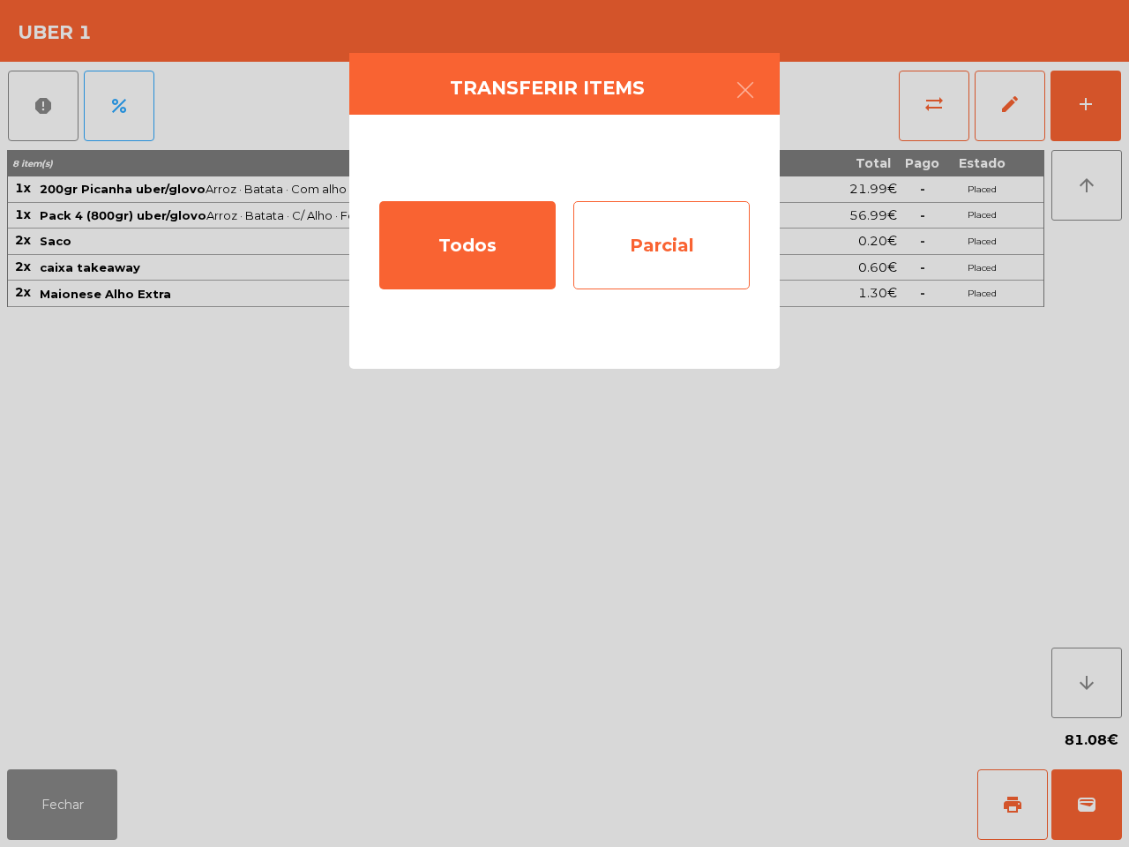
click at [716, 225] on div "Parcial" at bounding box center [661, 245] width 176 height 88
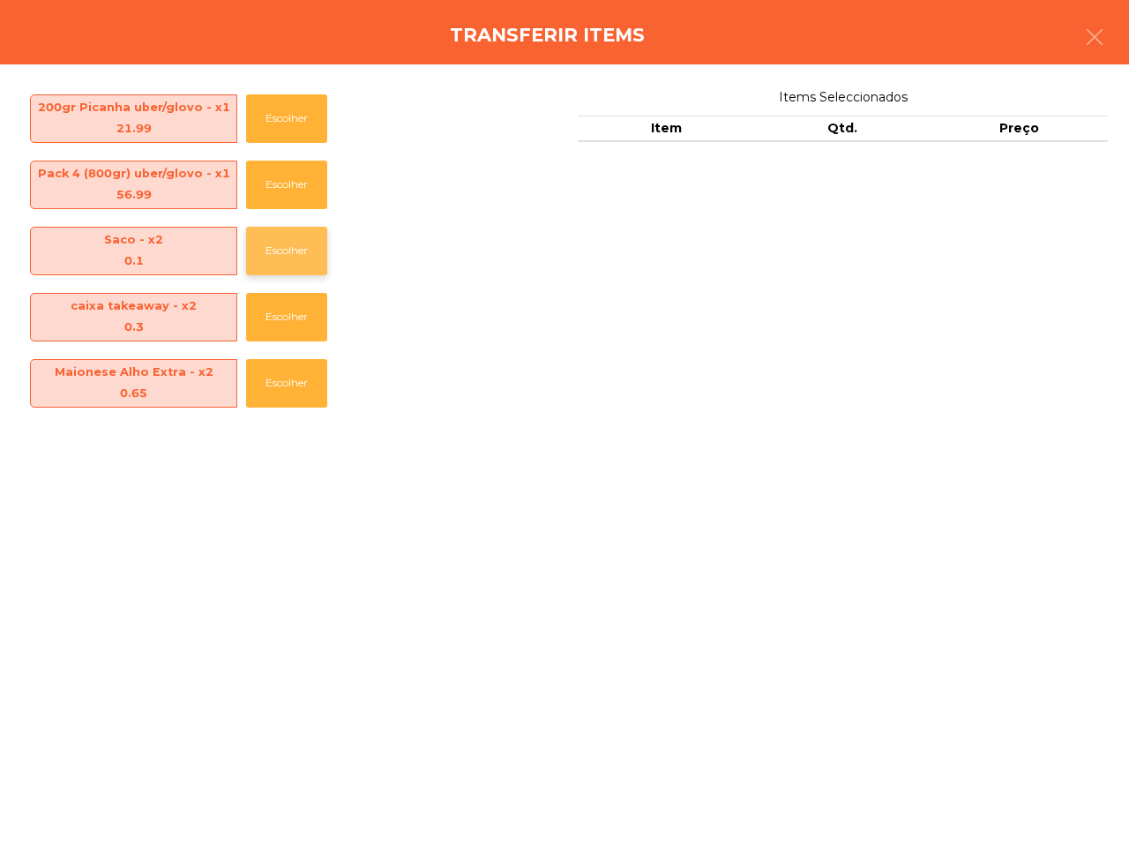
click at [310, 253] on button "Escolher" at bounding box center [286, 251] width 81 height 49
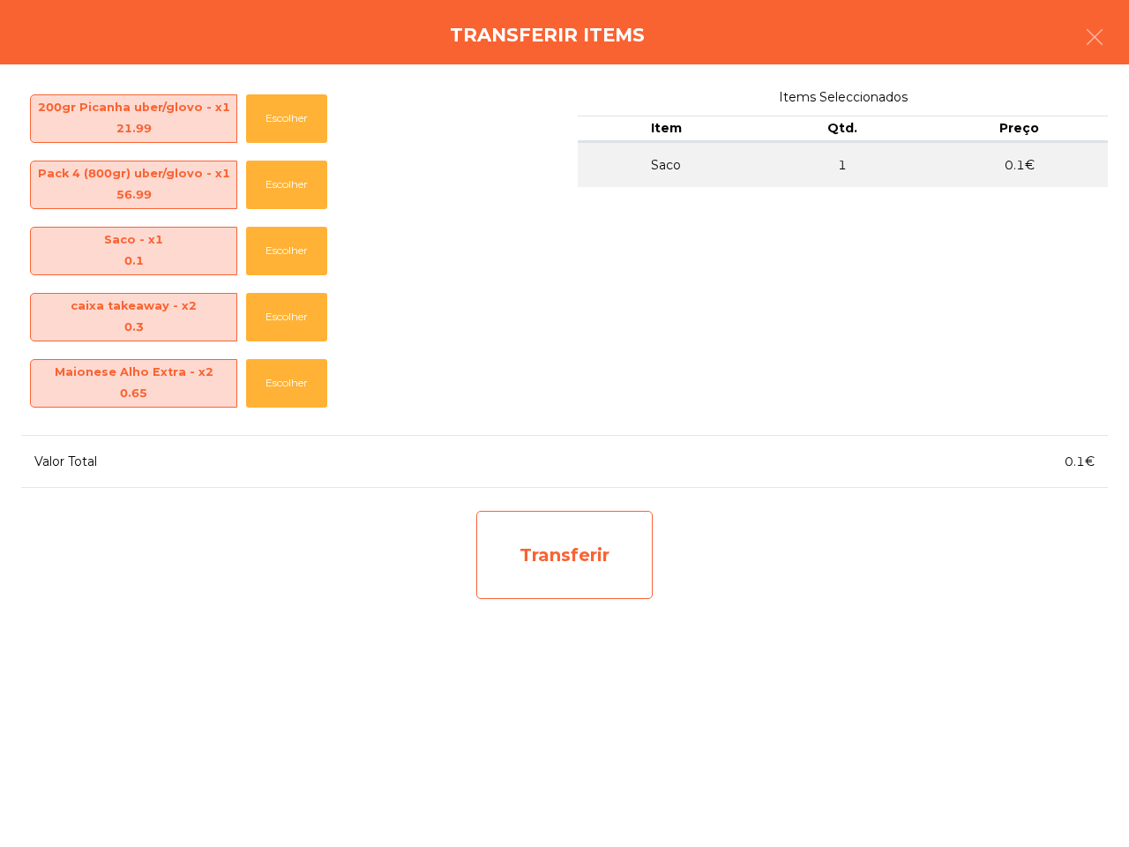
click at [570, 565] on div "Transferir" at bounding box center [564, 555] width 176 height 88
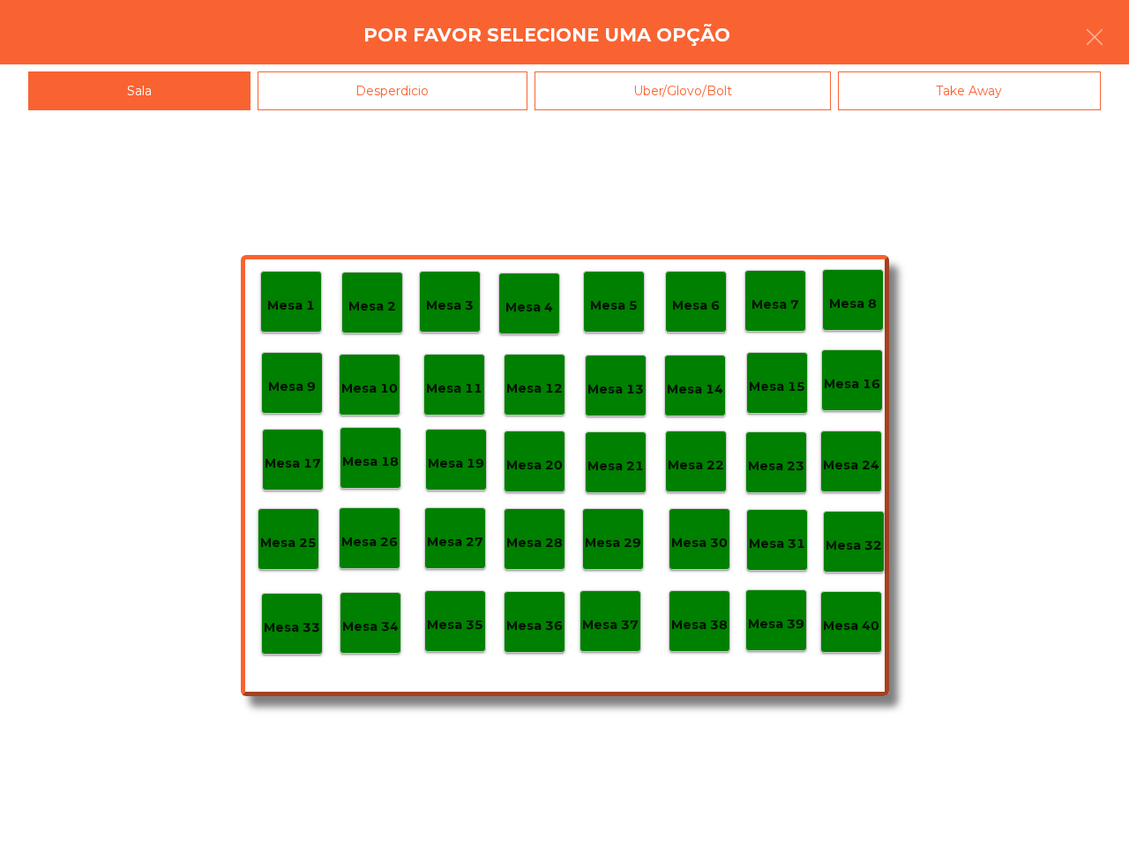
click at [490, 89] on div "Desperdicio" at bounding box center [393, 91] width 271 height 40
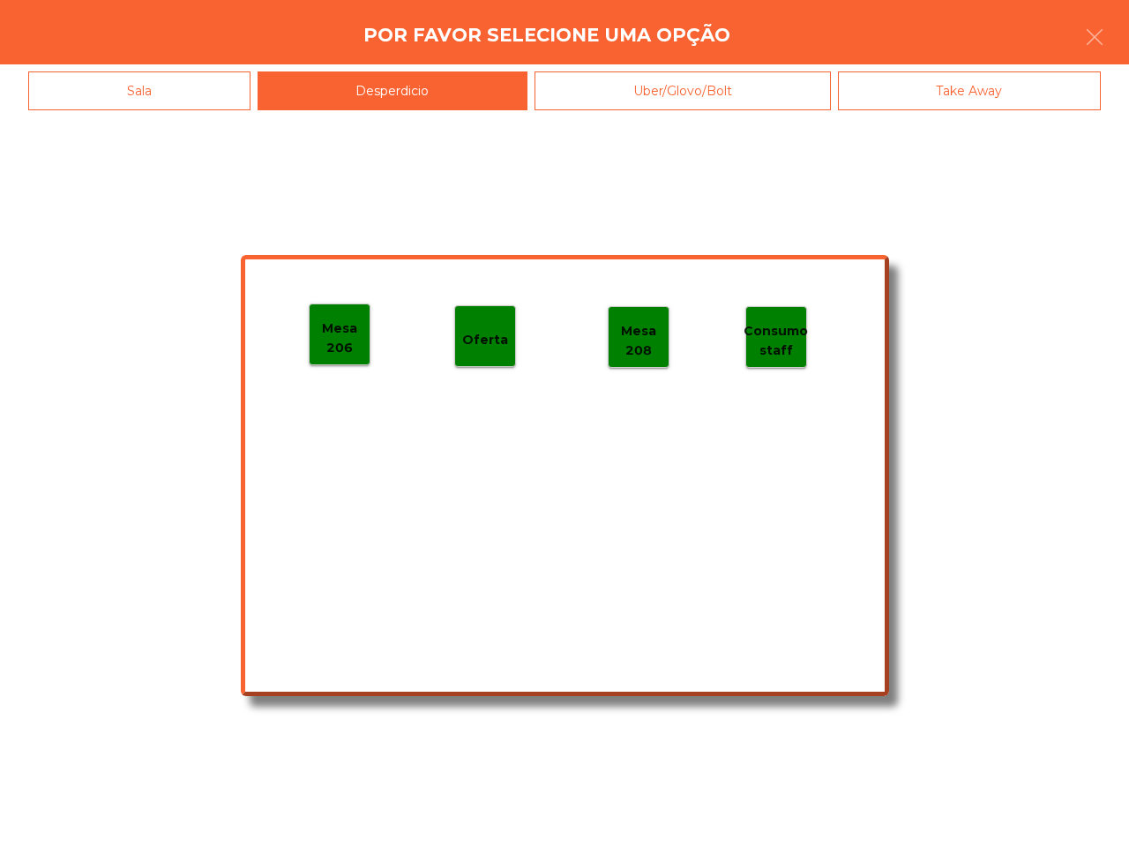
click at [341, 331] on p "Mesa 206" at bounding box center [340, 338] width 60 height 40
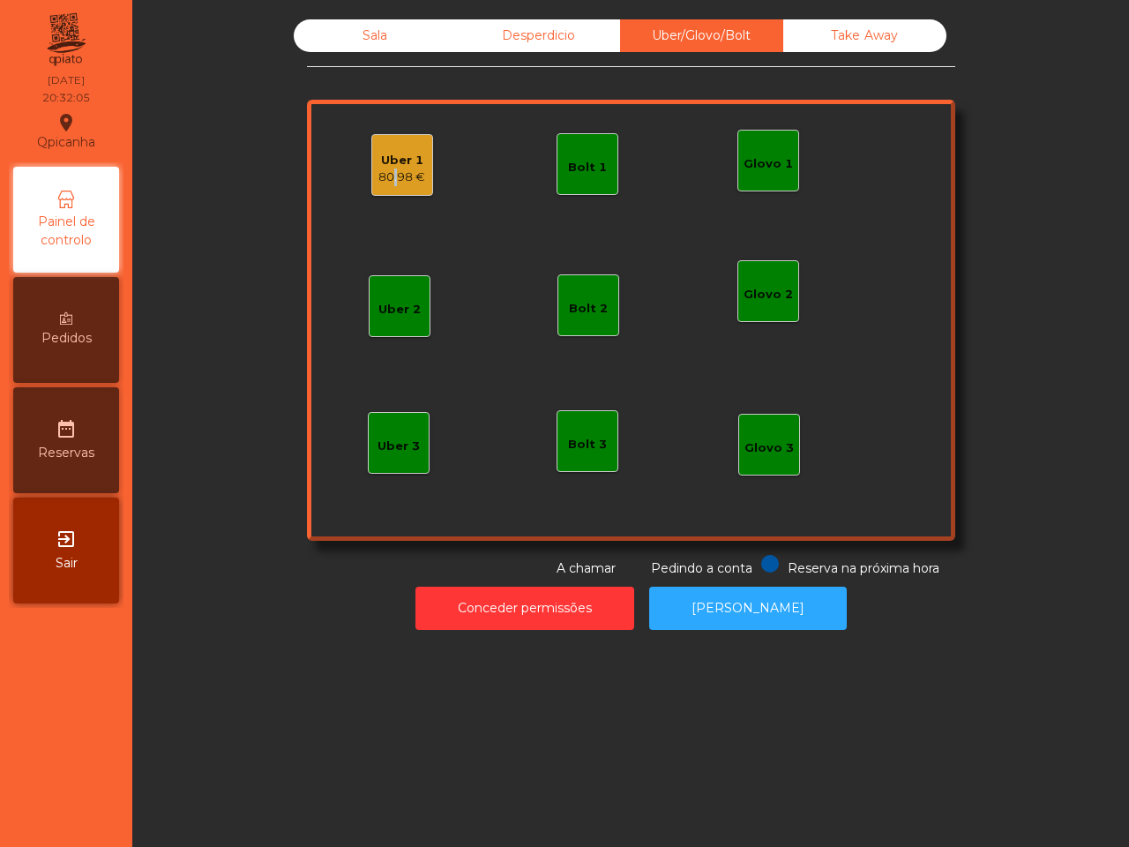
click at [384, 168] on div "80.98 €" at bounding box center [401, 177] width 47 height 18
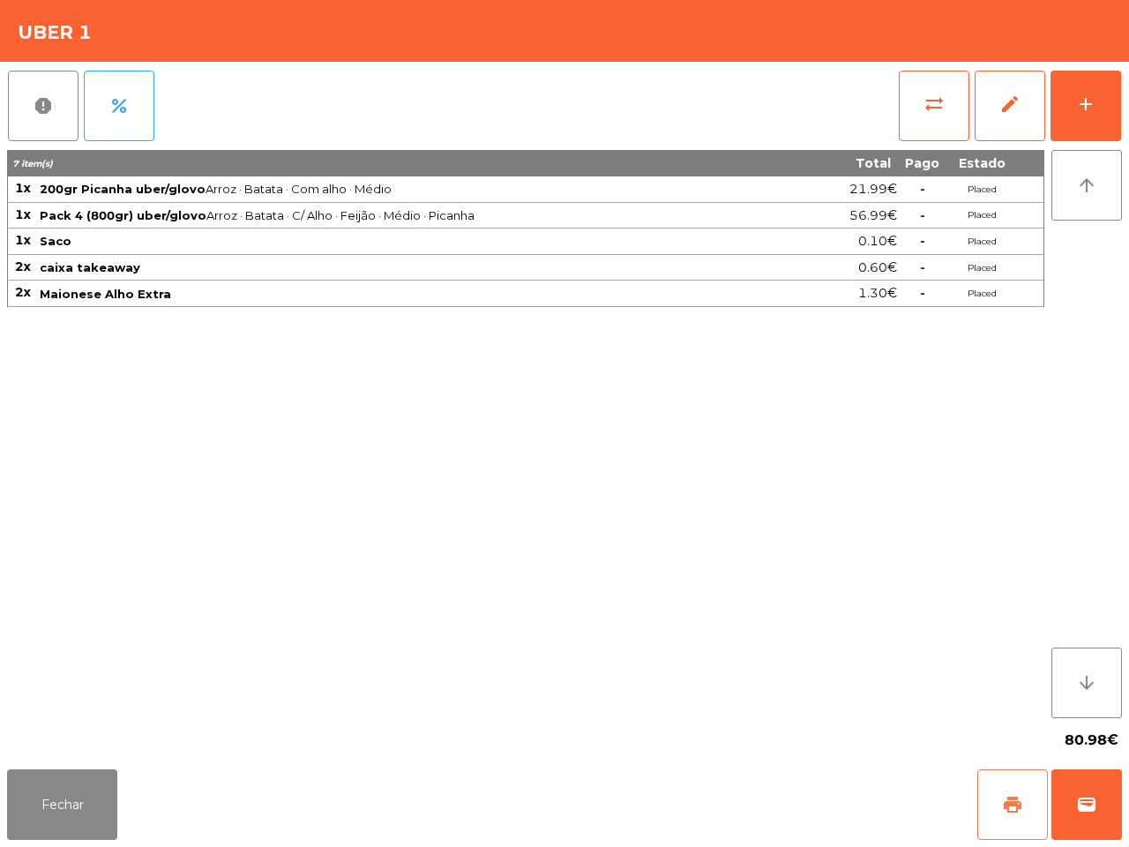
click at [1003, 795] on span "print" at bounding box center [1012, 804] width 21 height 21
click at [1091, 803] on span "wallet" at bounding box center [1086, 804] width 21 height 21
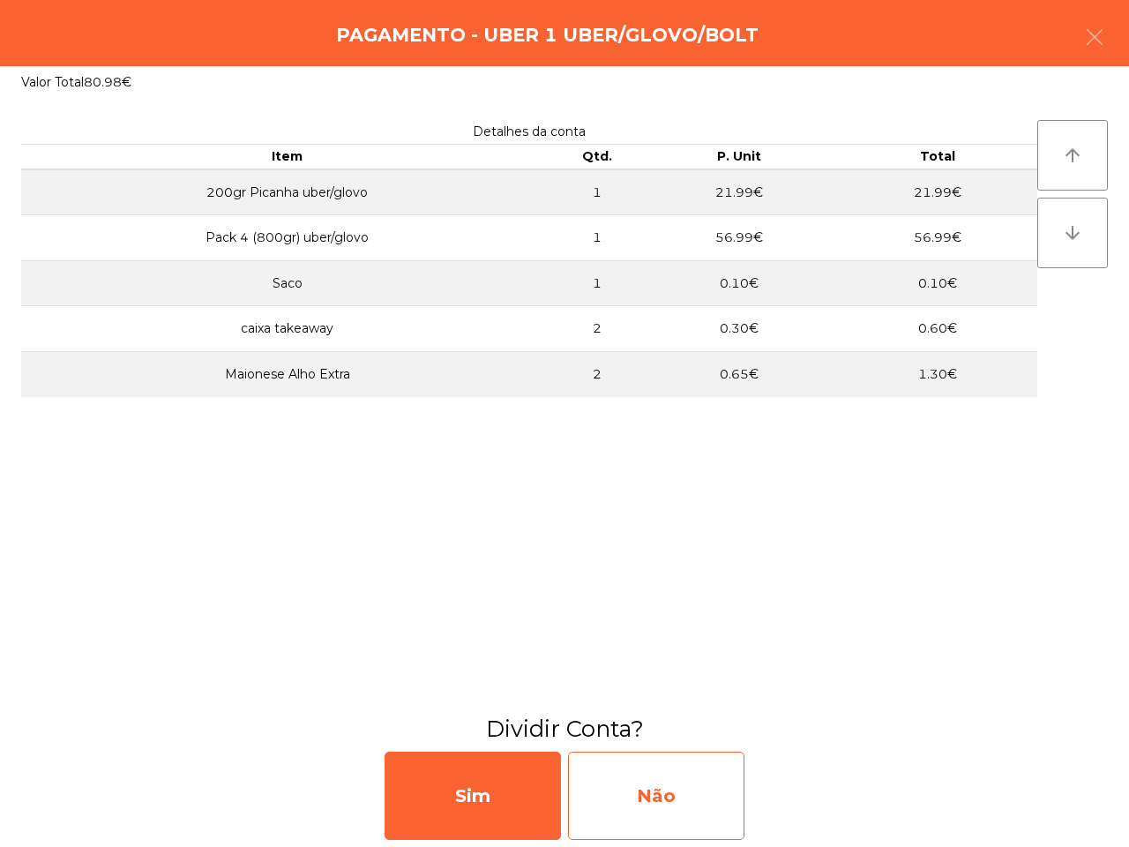
click at [691, 773] on div "Não" at bounding box center [656, 795] width 176 height 88
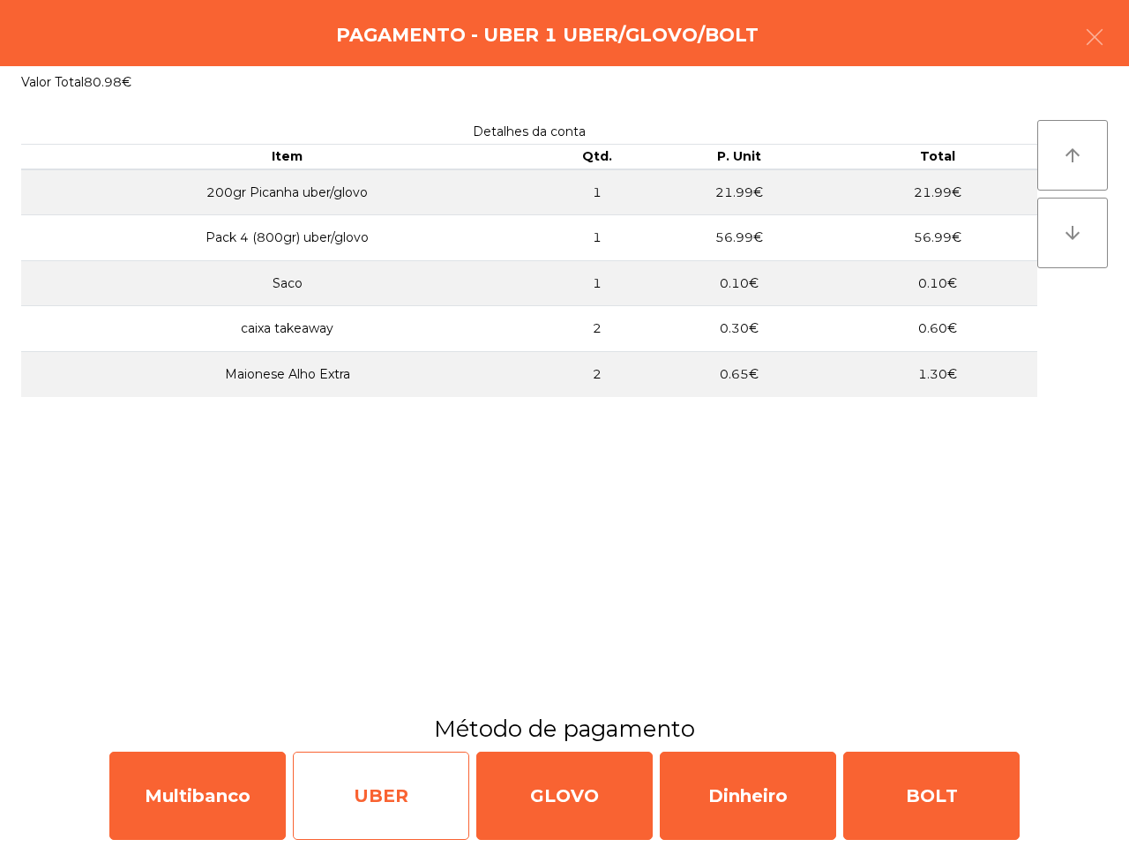
click at [429, 812] on div "UBER" at bounding box center [381, 795] width 176 height 88
select select "**"
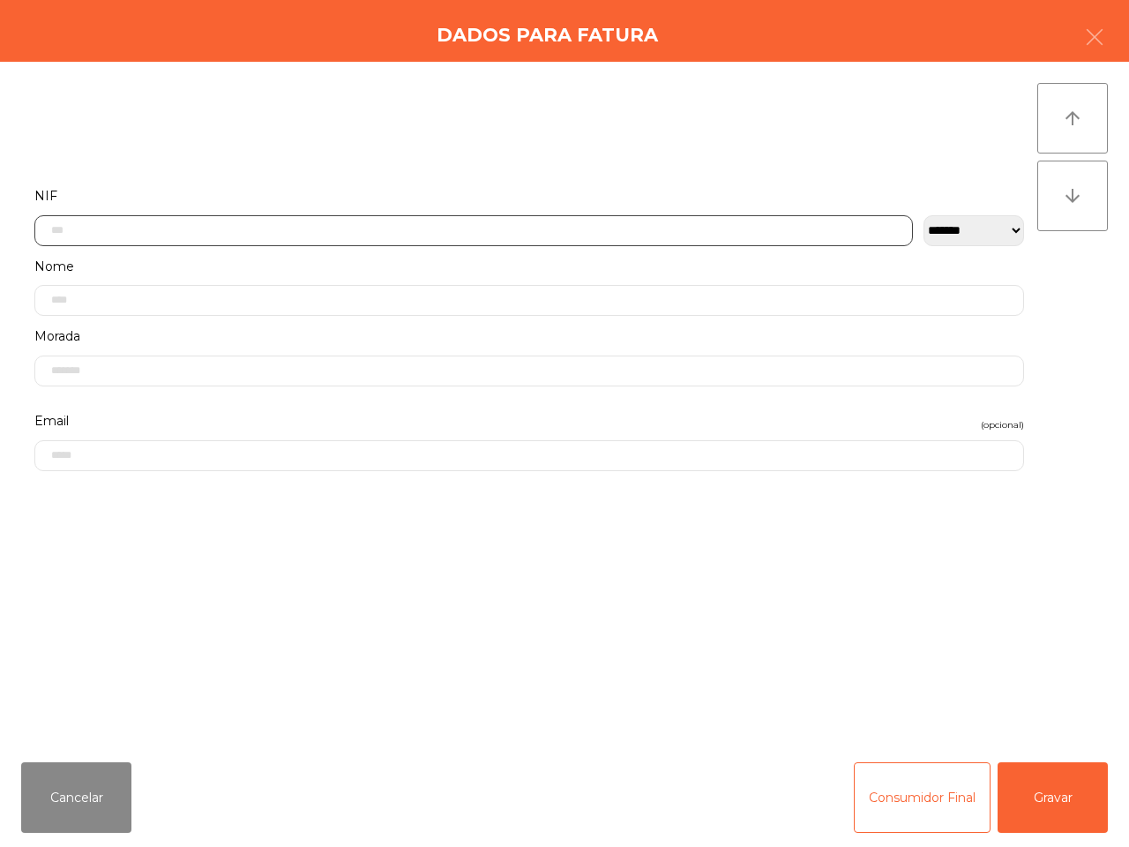
click at [56, 221] on input "text" at bounding box center [473, 230] width 878 height 31
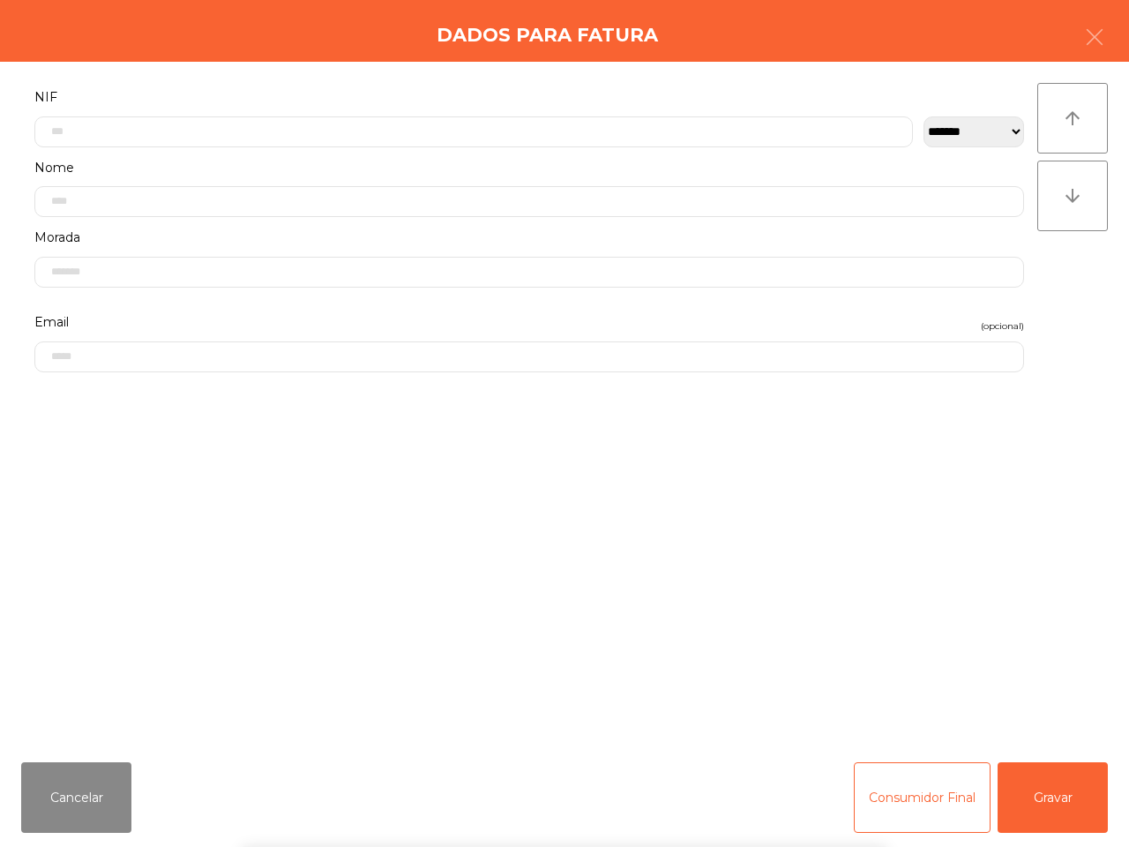
click at [1067, 781] on div "` 1 2 3 4 5 6 7 8 9 0 - = keyboard_backspace keyboard_tab q w e r t y u i o p […" at bounding box center [564, 737] width 1129 height 219
click at [1060, 810] on button "Gravar" at bounding box center [1052, 797] width 110 height 71
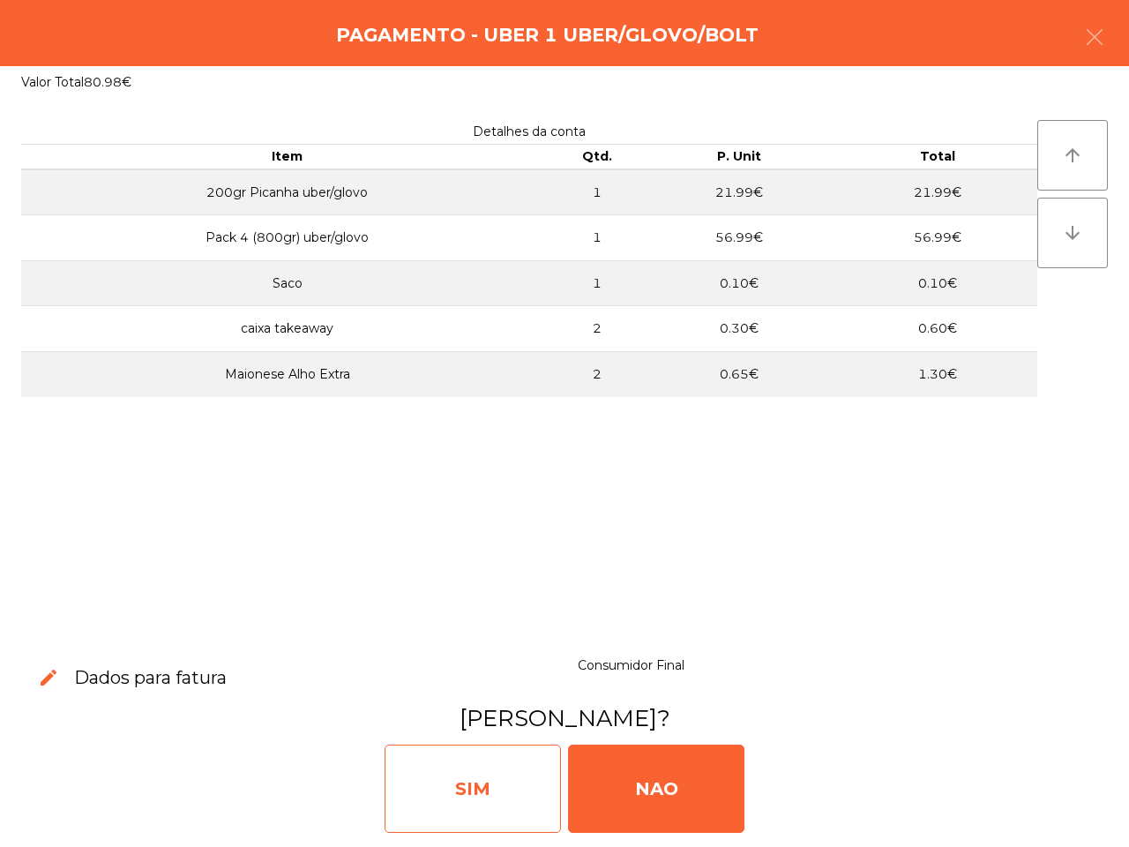
click at [460, 796] on div "SIM" at bounding box center [473, 788] width 176 height 88
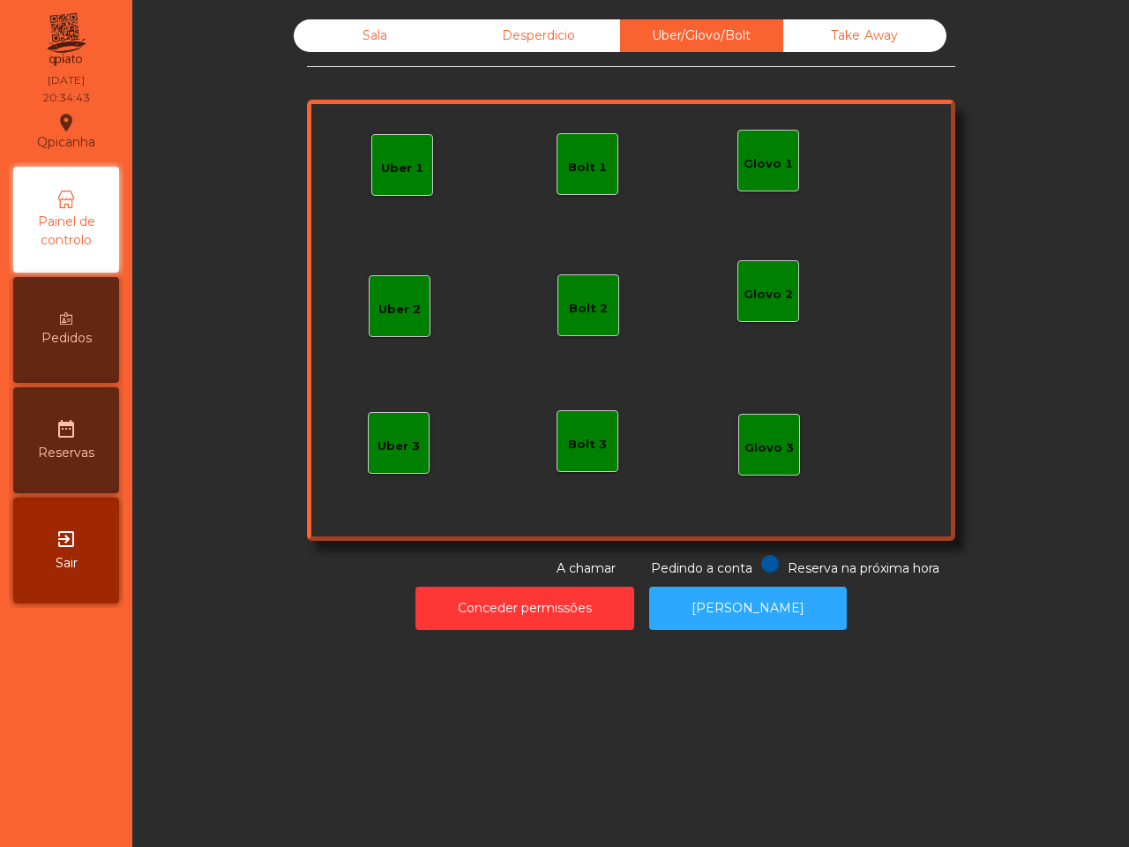
click at [467, 805] on div "Sala Desperdicio Uber/Glovo/Bolt Take Away Uber 1 Glovo 1 Uber 2 Uber 3 Glovo 2…" at bounding box center [630, 423] width 997 height 847
click at [388, 28] on div "Sala" at bounding box center [375, 35] width 163 height 33
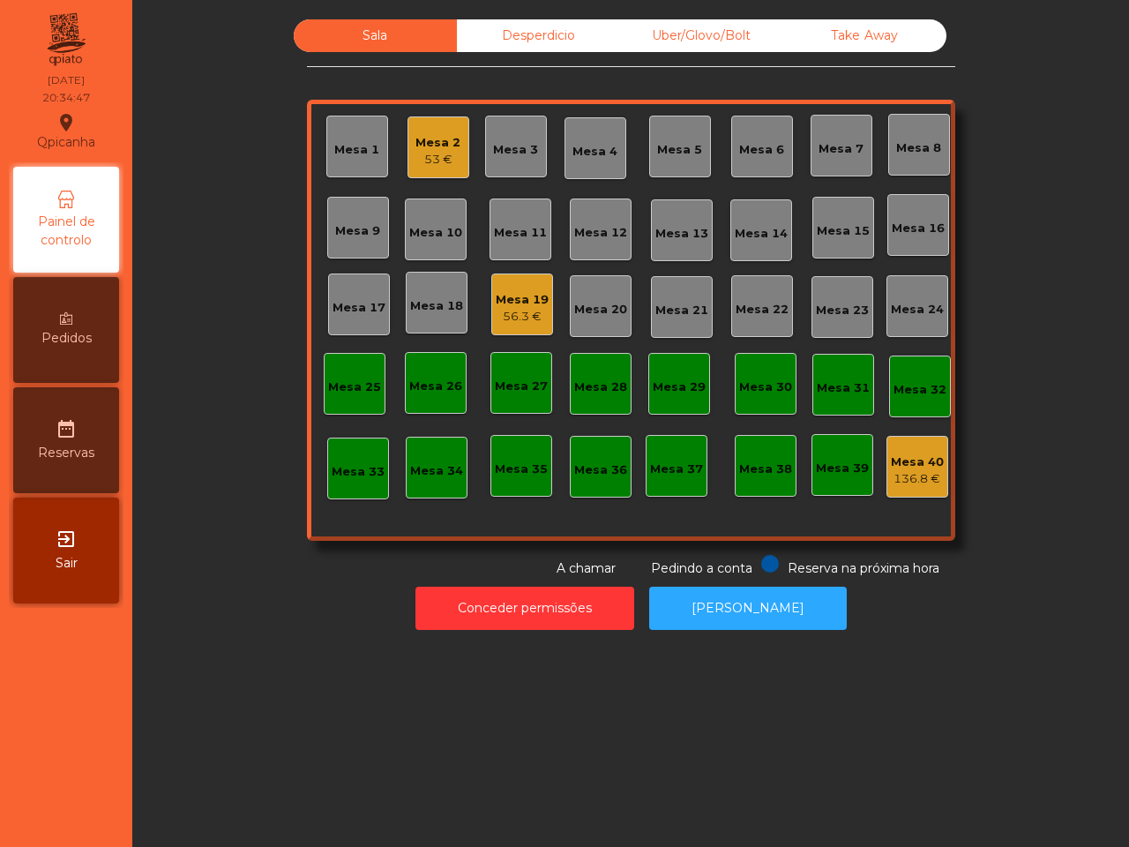
click at [542, 29] on div "Desperdicio" at bounding box center [538, 35] width 163 height 33
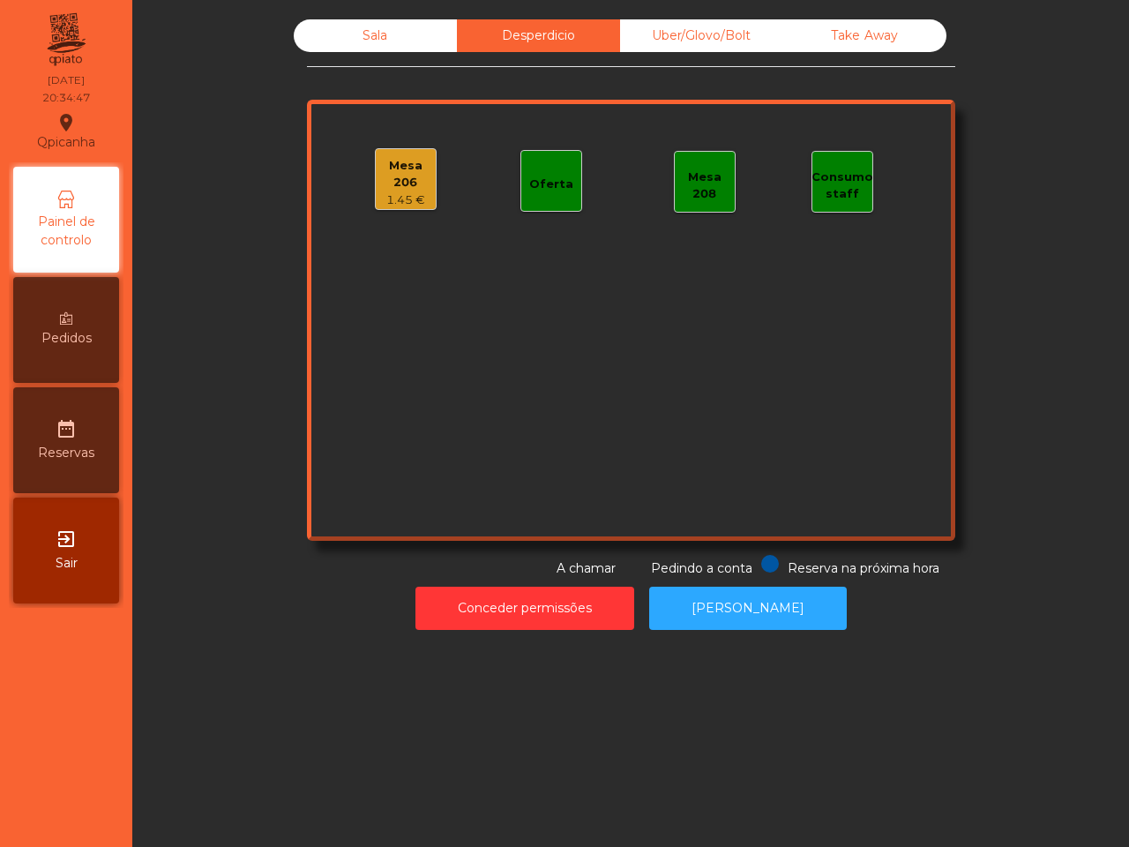
click at [686, 31] on div "Uber/Glovo/Bolt" at bounding box center [701, 35] width 163 height 33
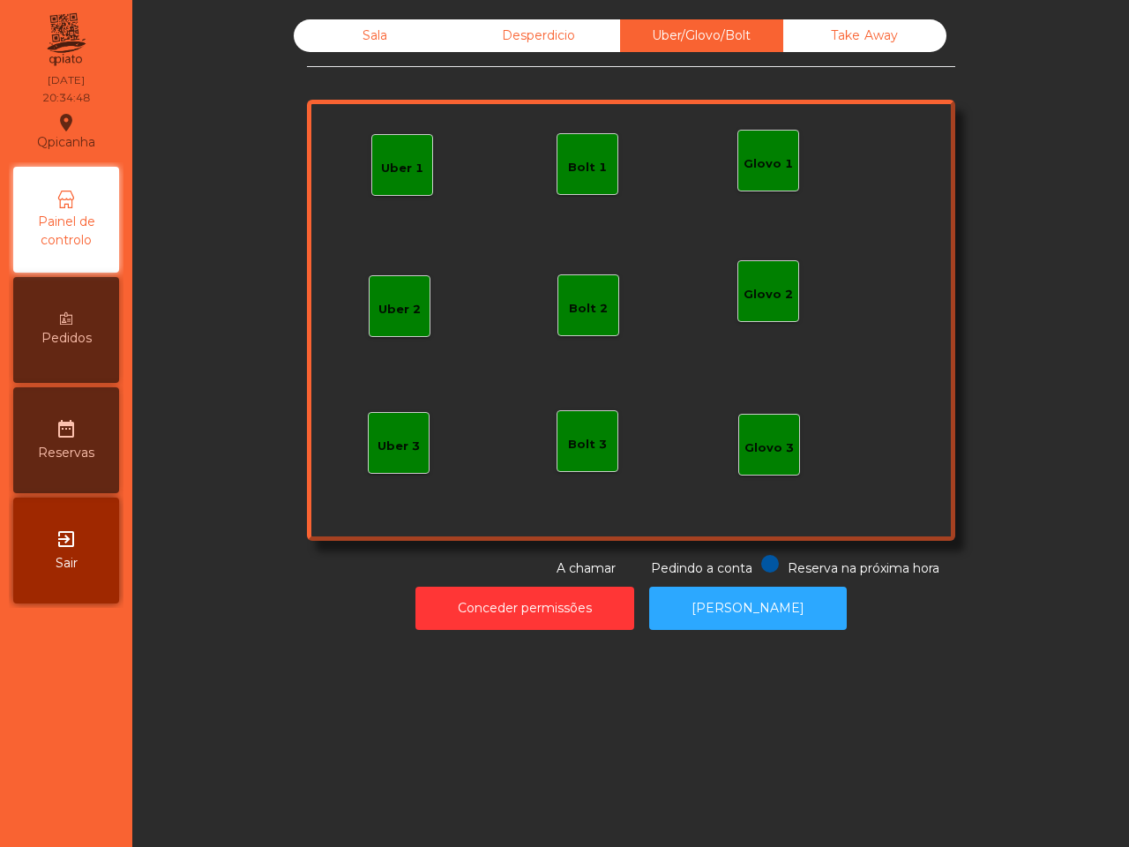
click at [856, 28] on div "Take Away" at bounding box center [864, 35] width 163 height 33
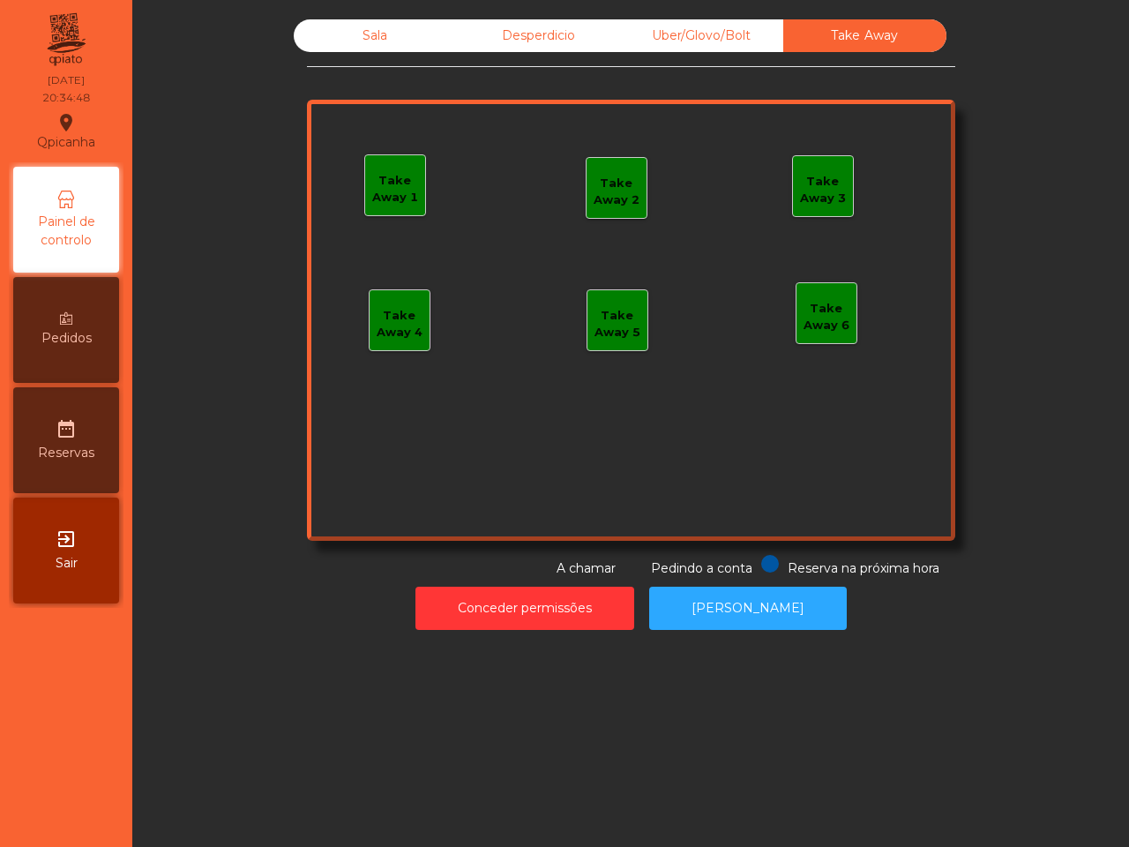
click at [403, 40] on div "Sala" at bounding box center [375, 35] width 163 height 33
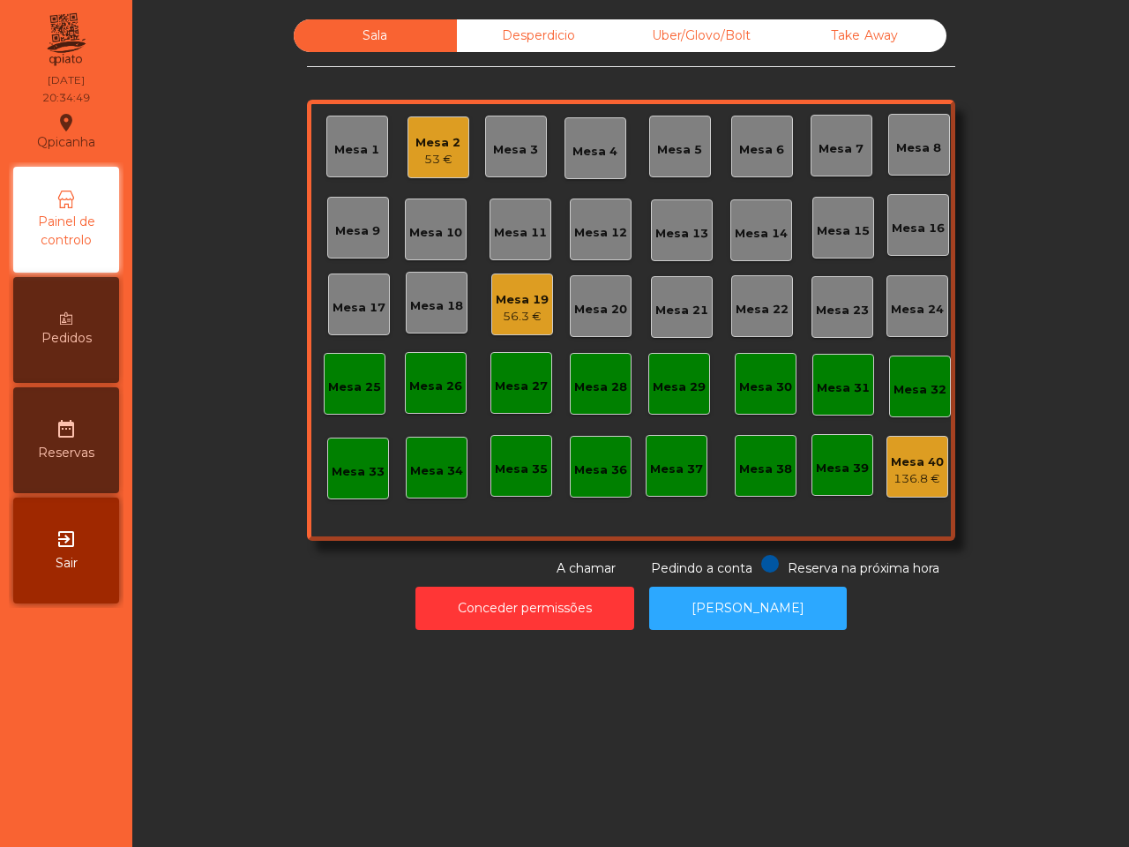
click at [518, 36] on div "Desperdicio" at bounding box center [538, 35] width 163 height 33
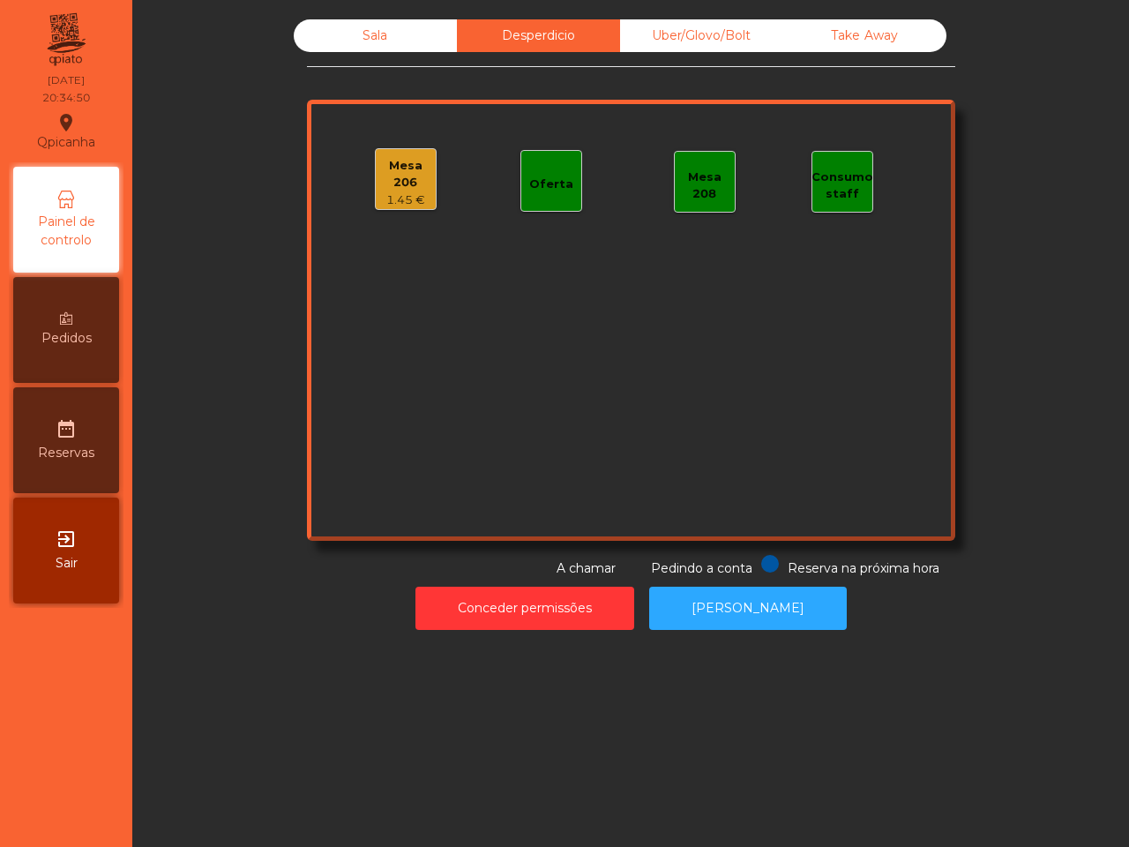
click at [420, 165] on div "Mesa 206" at bounding box center [406, 174] width 60 height 34
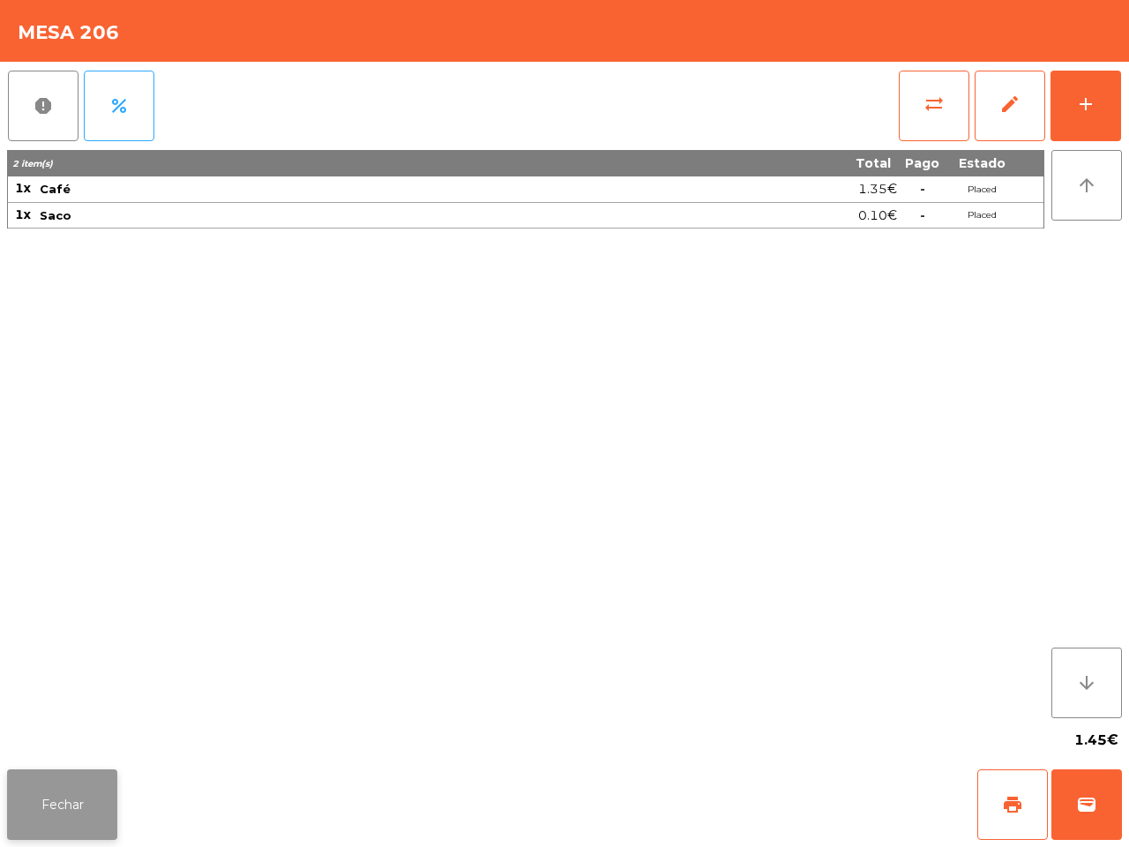
click at [73, 803] on button "Fechar" at bounding box center [62, 804] width 110 height 71
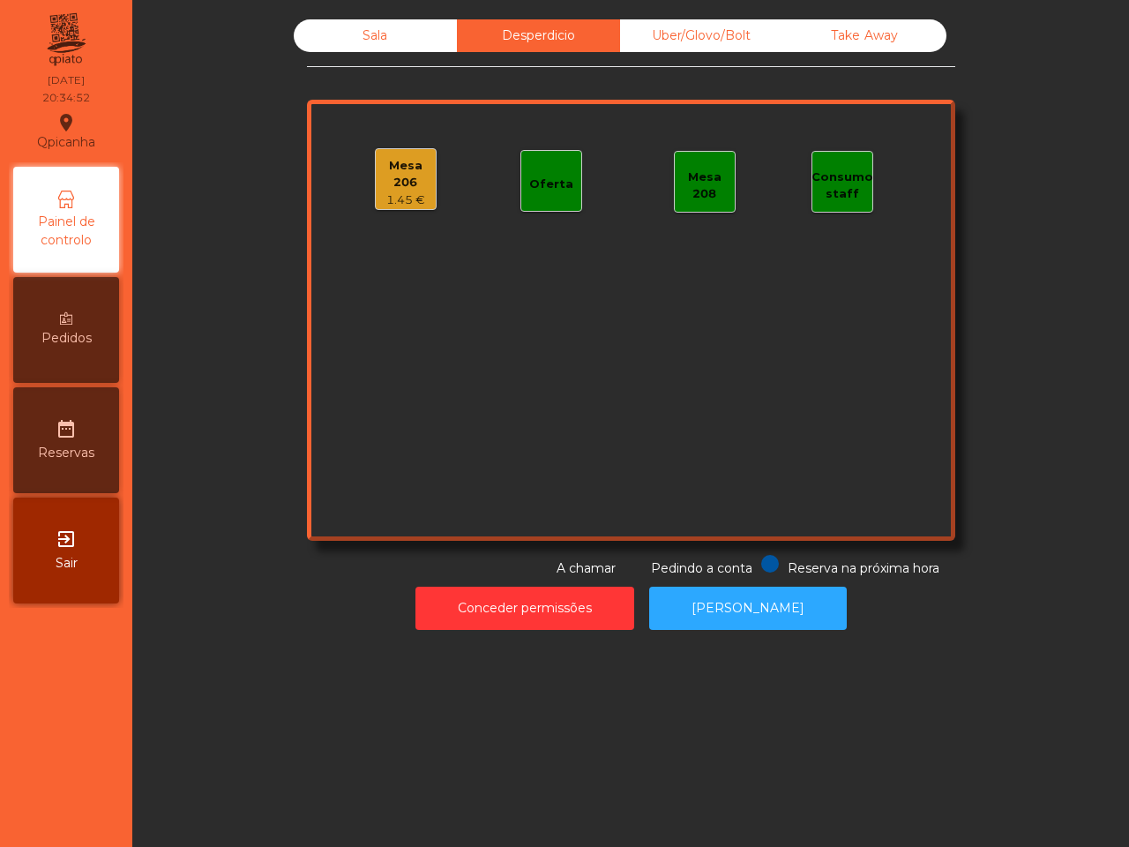
click at [372, 34] on div "Sala" at bounding box center [375, 35] width 163 height 33
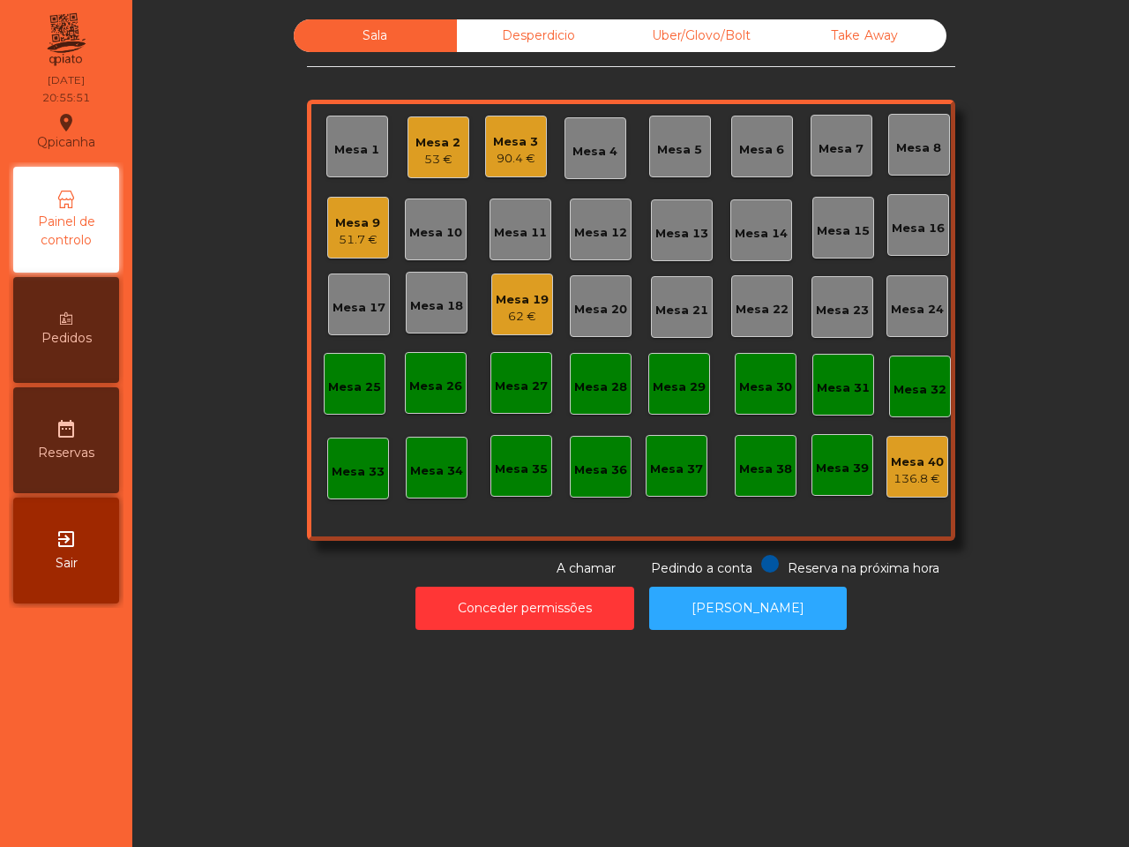
click at [335, 214] on div "Mesa 9" at bounding box center [357, 223] width 45 height 18
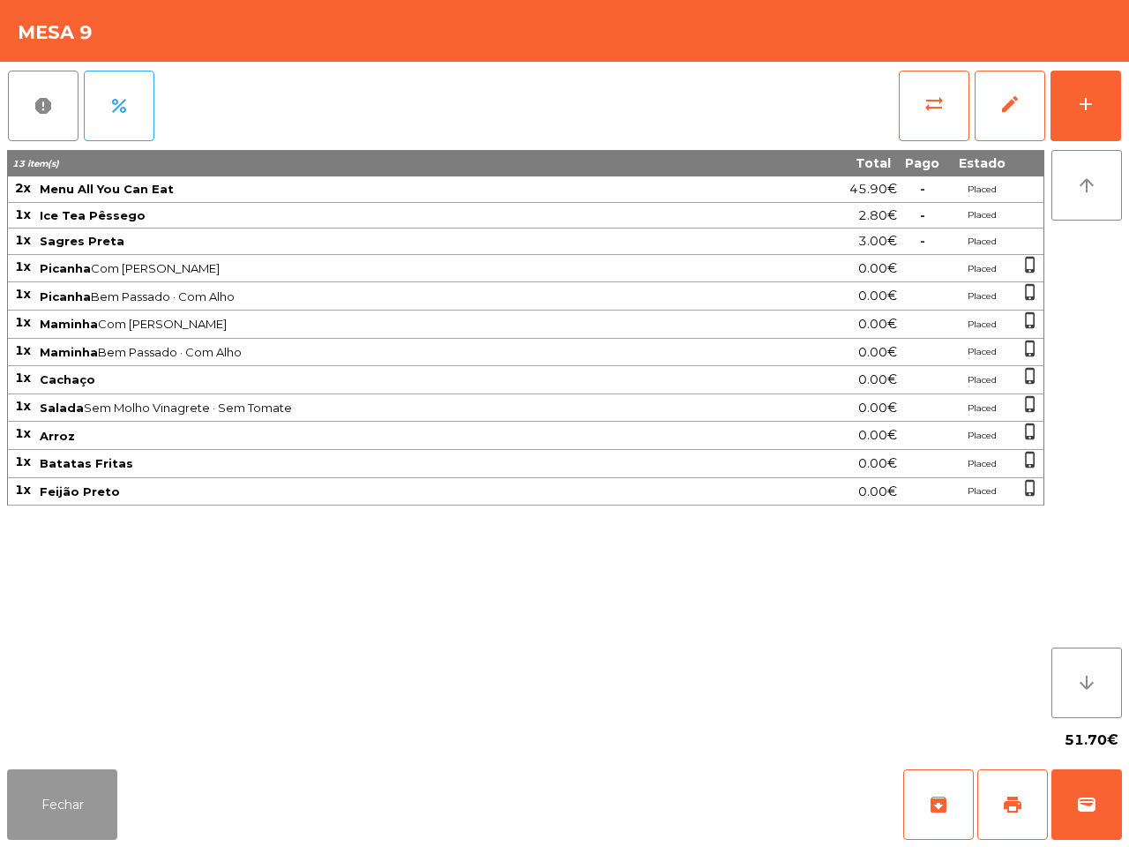
click at [72, 821] on button "Fechar" at bounding box center [62, 804] width 110 height 71
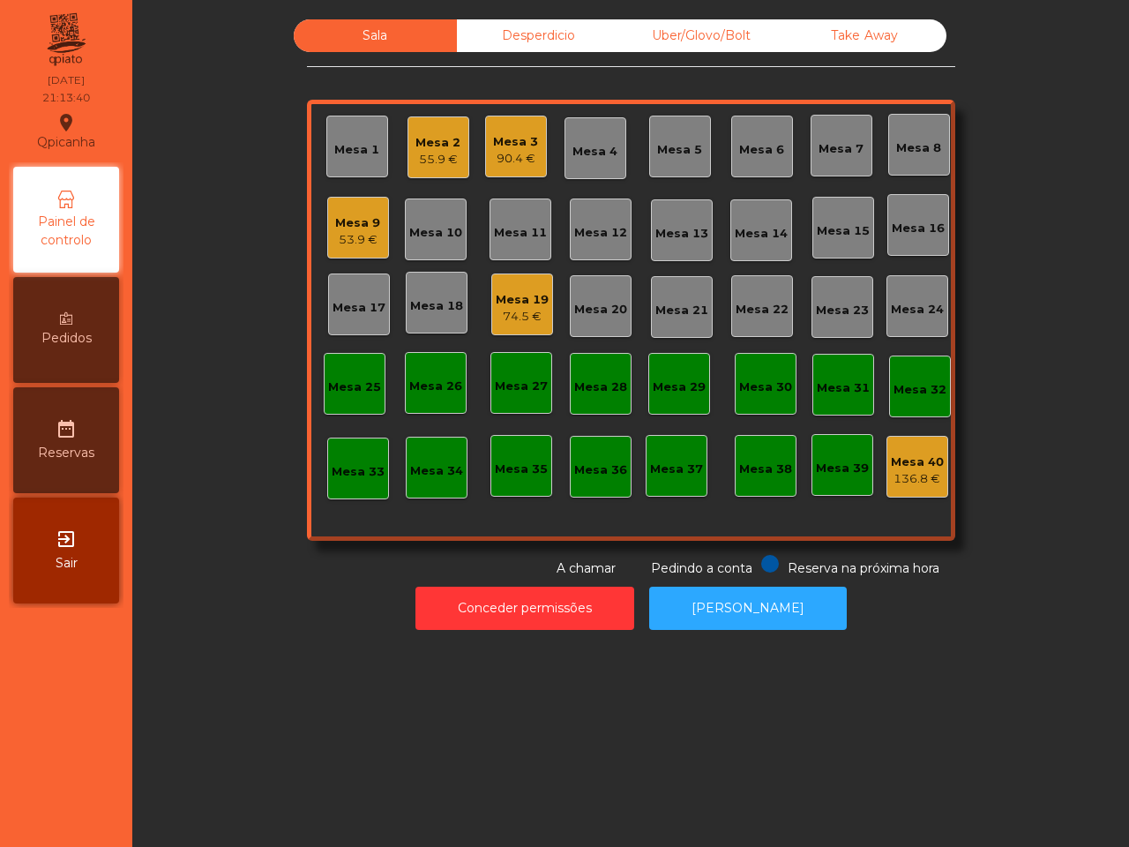
click at [503, 155] on div "90.4 €" at bounding box center [515, 159] width 45 height 18
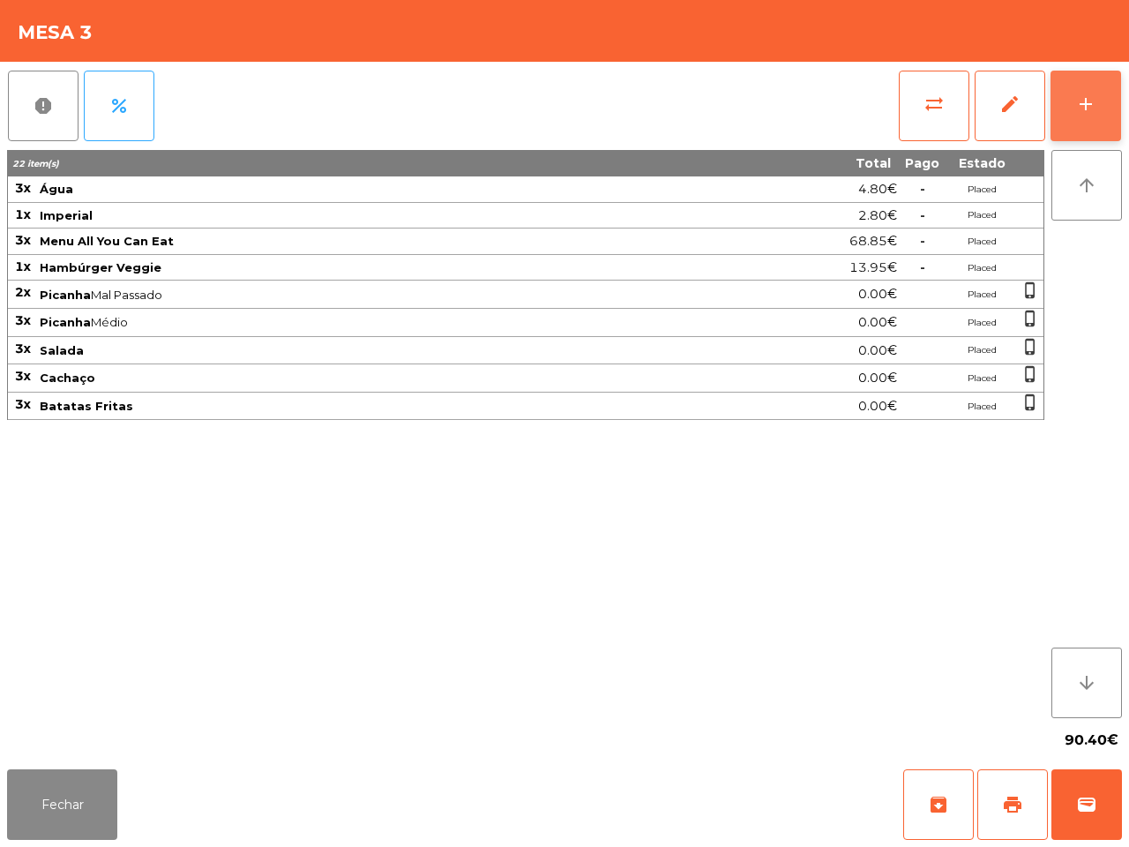
click at [1107, 108] on button "add" at bounding box center [1085, 106] width 71 height 71
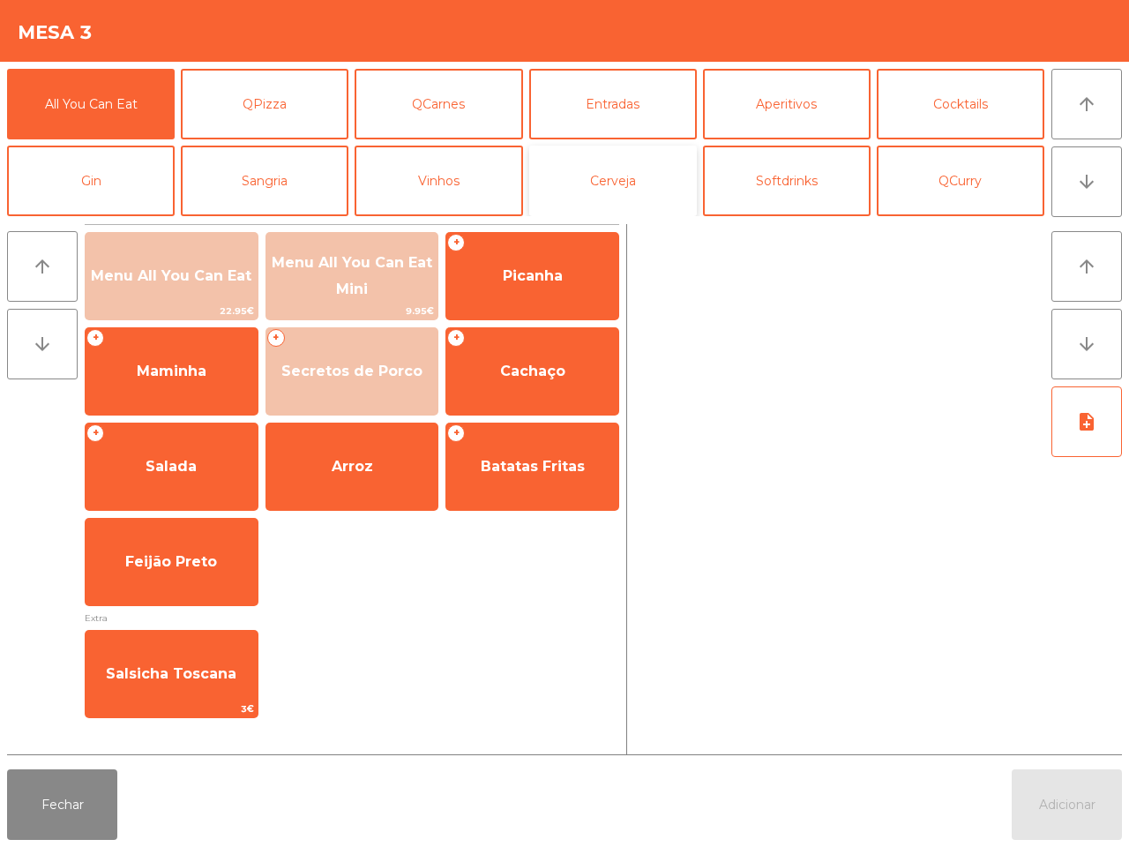
click at [618, 182] on button "Cerveja" at bounding box center [613, 181] width 168 height 71
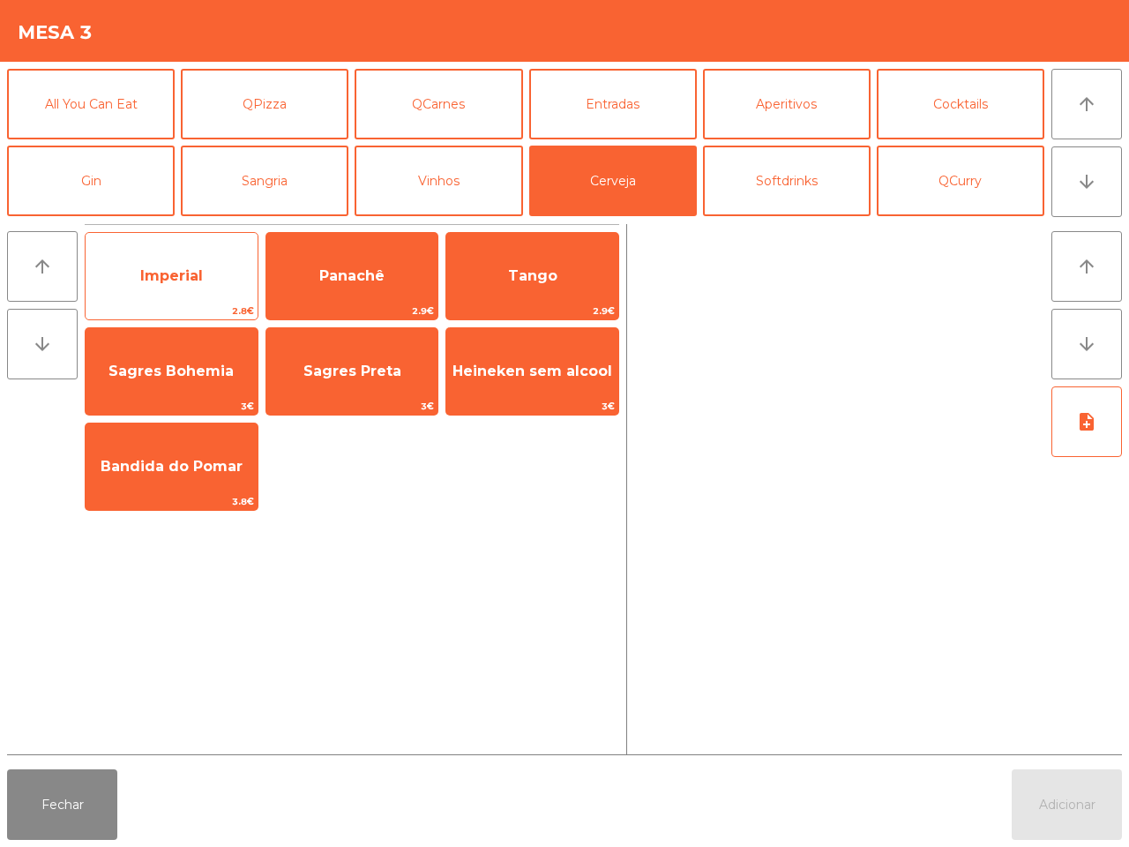
click at [177, 280] on span "Imperial" at bounding box center [171, 275] width 63 height 17
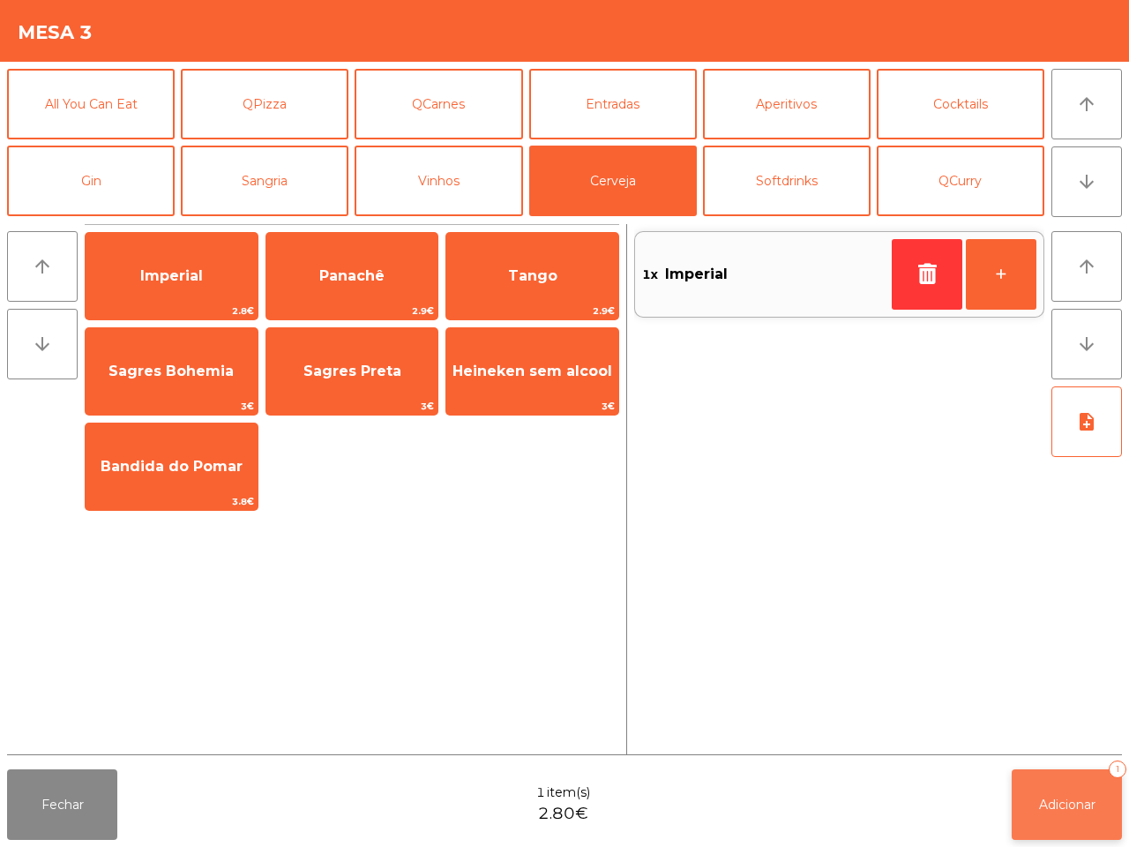
click at [1056, 811] on span "Adicionar" at bounding box center [1067, 804] width 56 height 16
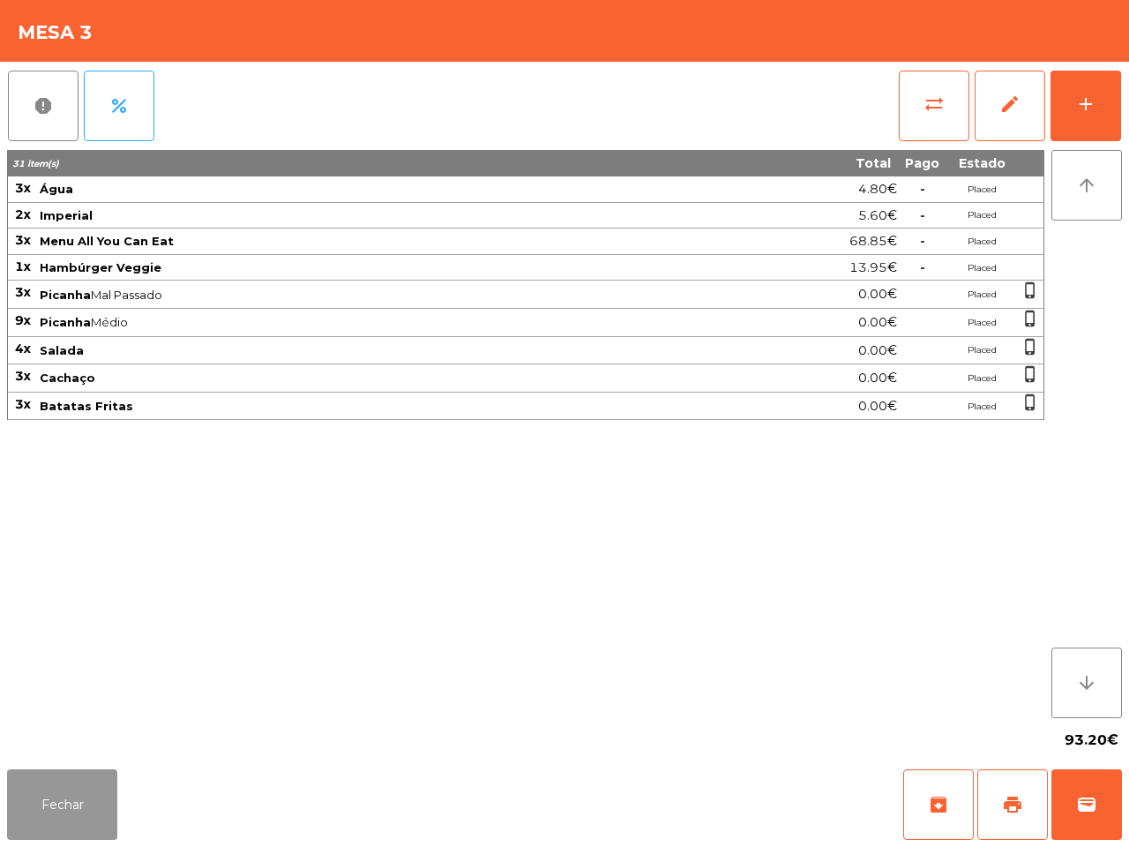
drag, startPoint x: 19, startPoint y: 795, endPoint x: 68, endPoint y: 769, distance: 55.6
click at [20, 795] on button "Fechar" at bounding box center [62, 804] width 110 height 71
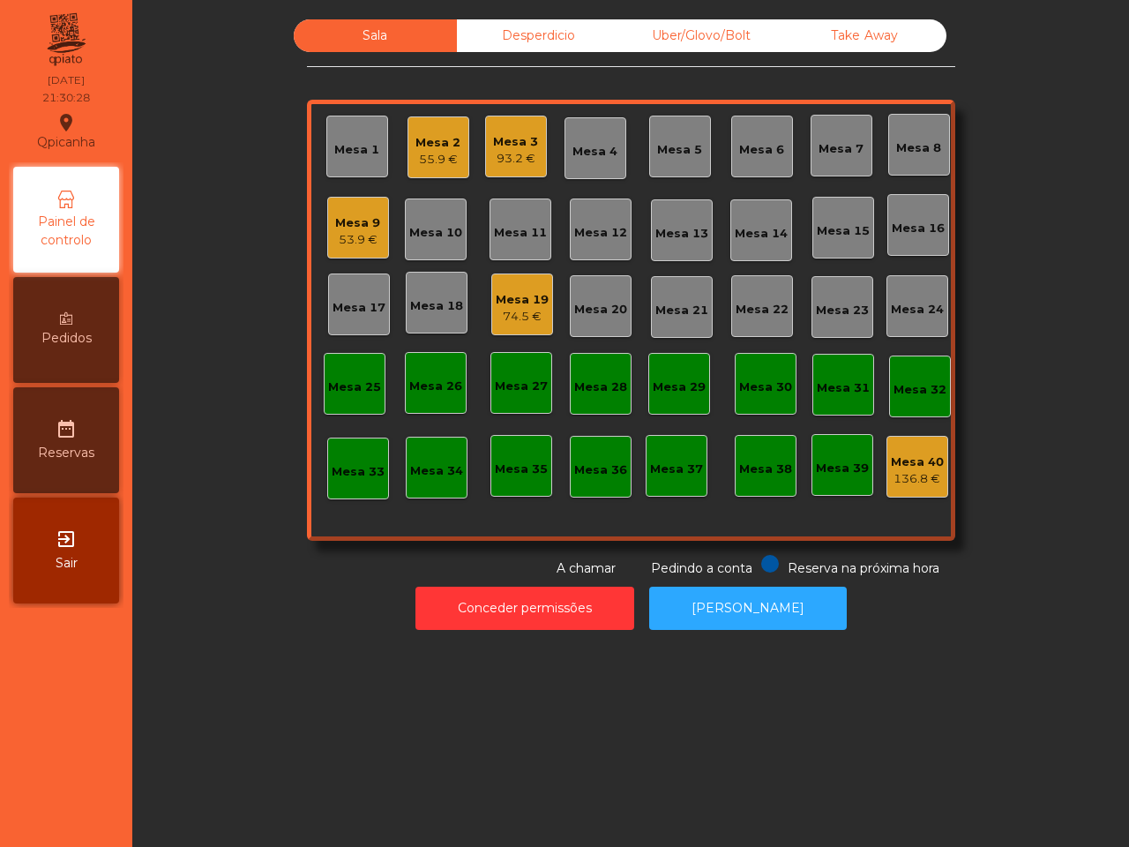
click at [514, 322] on div "74.5 €" at bounding box center [522, 317] width 53 height 18
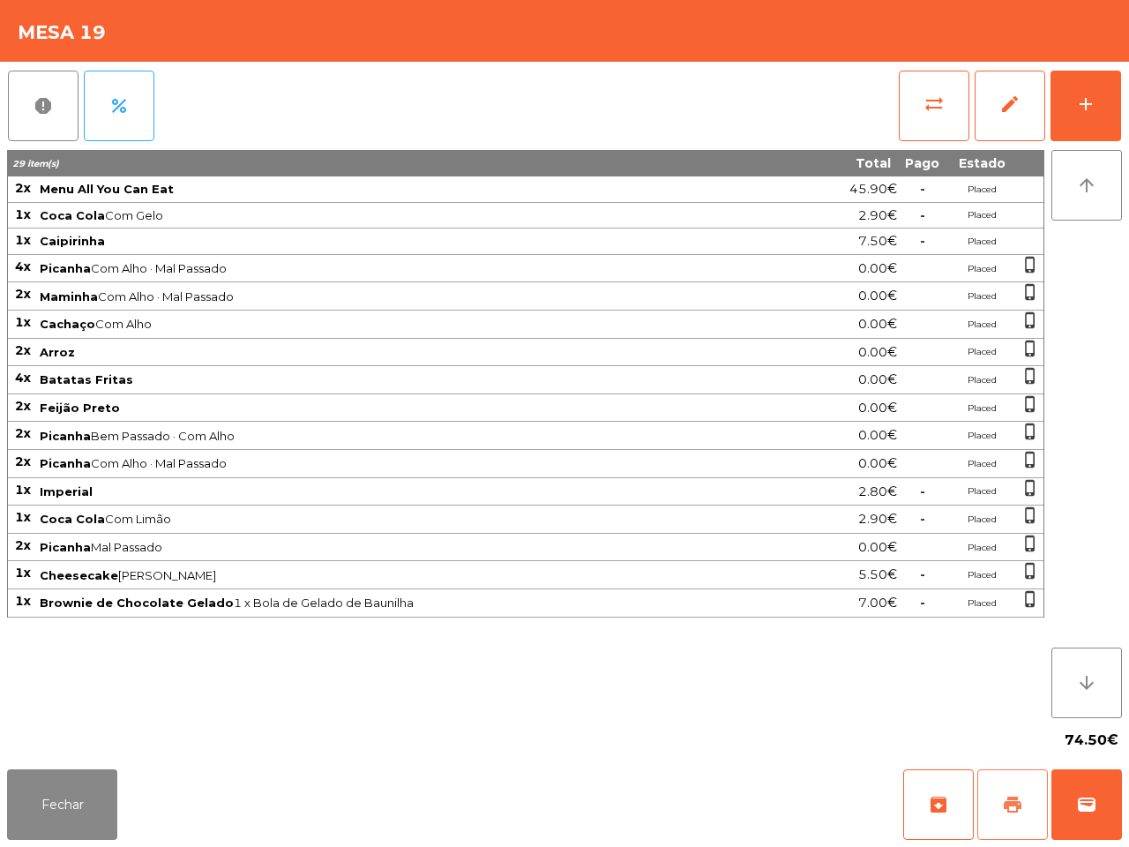
click at [999, 791] on button "print" at bounding box center [1012, 804] width 71 height 71
click at [865, 531] on span "2.90€" at bounding box center [877, 519] width 39 height 24
click at [134, 813] on div "Fechar archive print wallet" at bounding box center [564, 804] width 1129 height 85
click at [111, 813] on button "Fechar" at bounding box center [62, 804] width 110 height 71
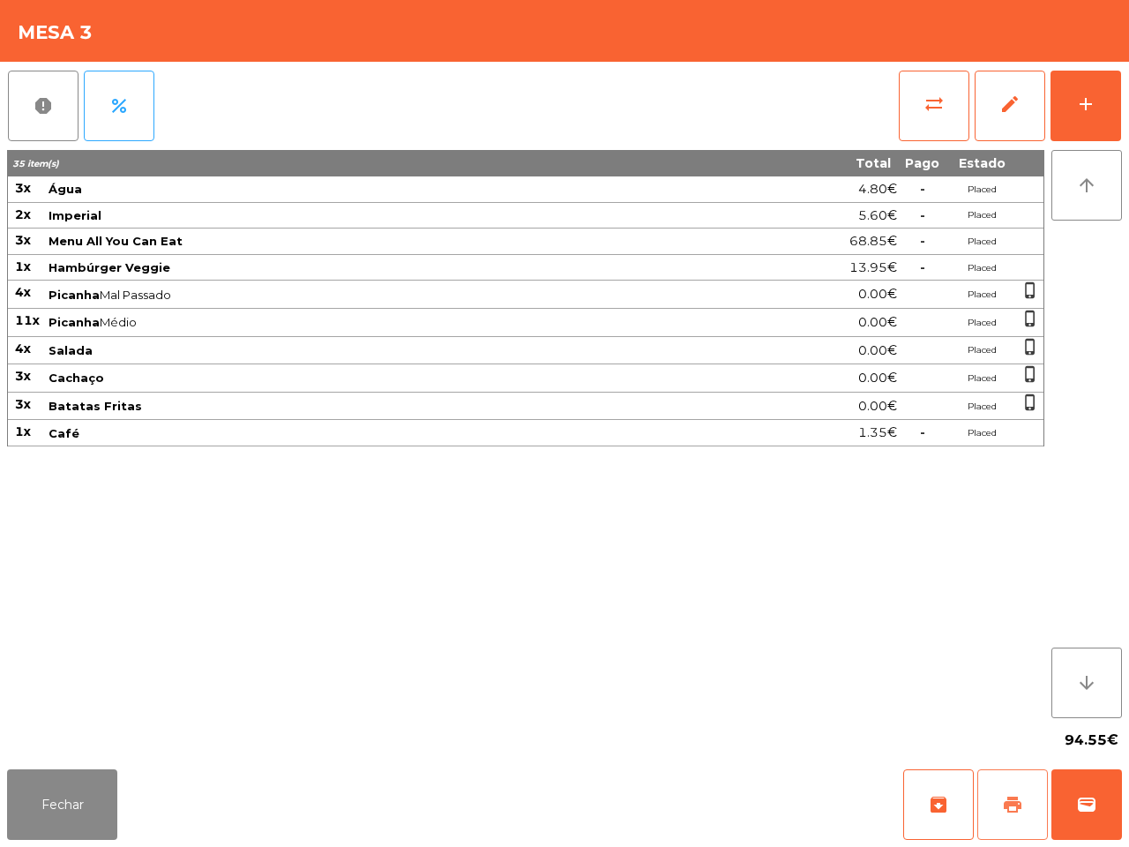
click at [1007, 810] on span "print" at bounding box center [1012, 804] width 21 height 21
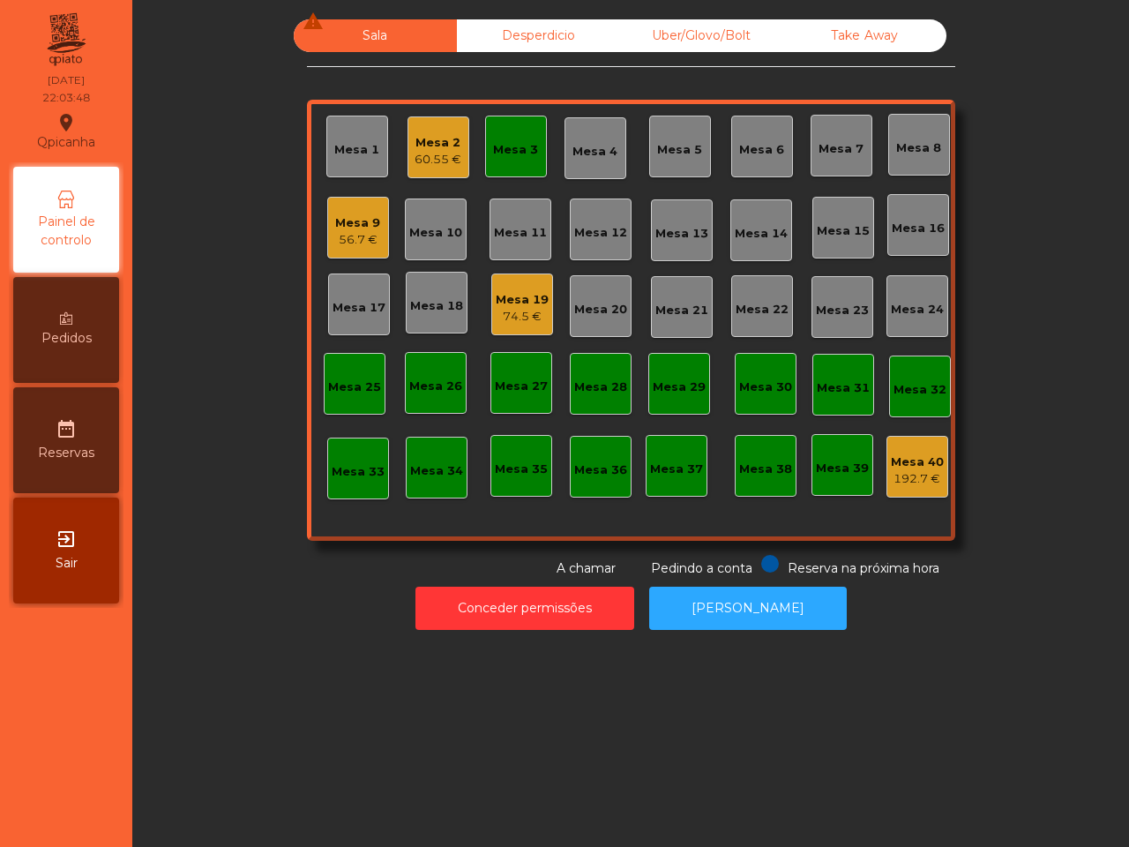
click at [853, 640] on div "Sala warning Desperdicio Uber/Glovo/Bolt Take Away Mesa 1 Mesa 2 60.55 € Mesa 3…" at bounding box center [630, 423] width 997 height 847
click at [354, 225] on div "Mesa 9" at bounding box center [357, 223] width 45 height 18
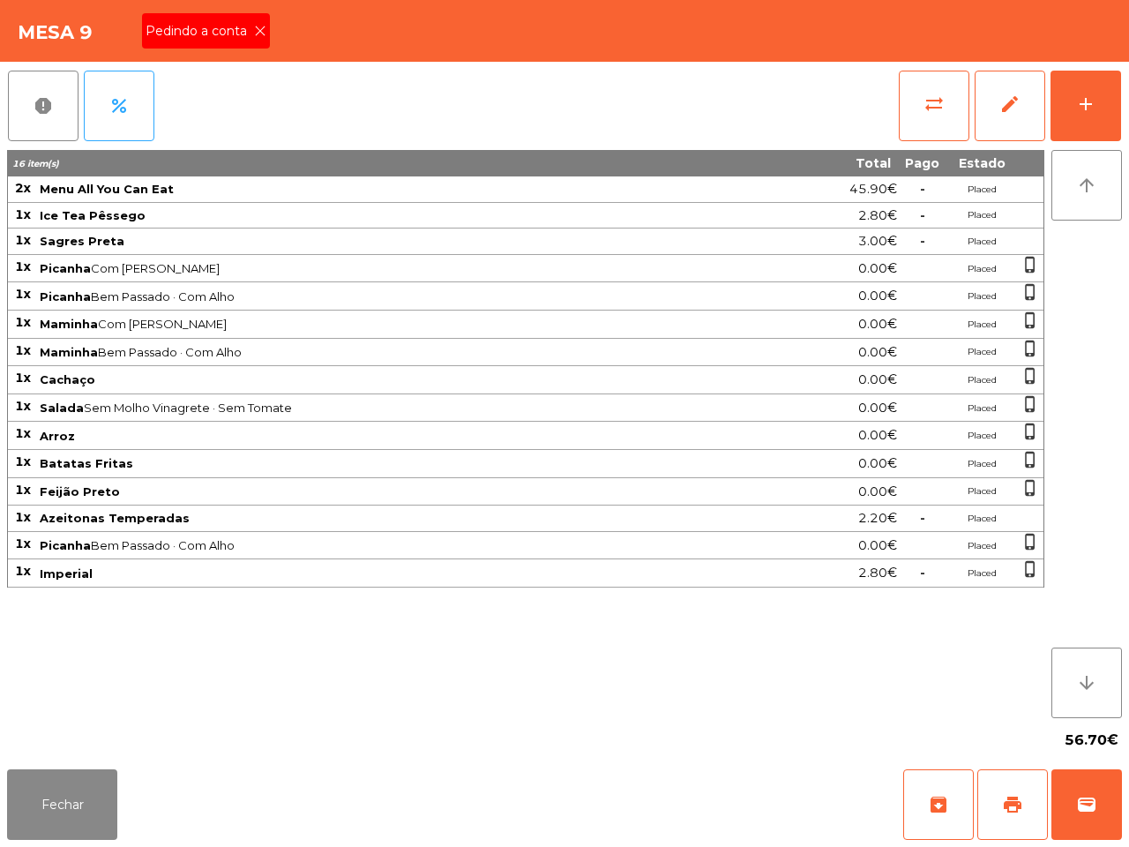
click at [247, 24] on span "Pedindo a conta" at bounding box center [200, 31] width 108 height 19
click at [1011, 822] on button "print" at bounding box center [1012, 804] width 71 height 71
